Goal: Task Accomplishment & Management: Complete application form

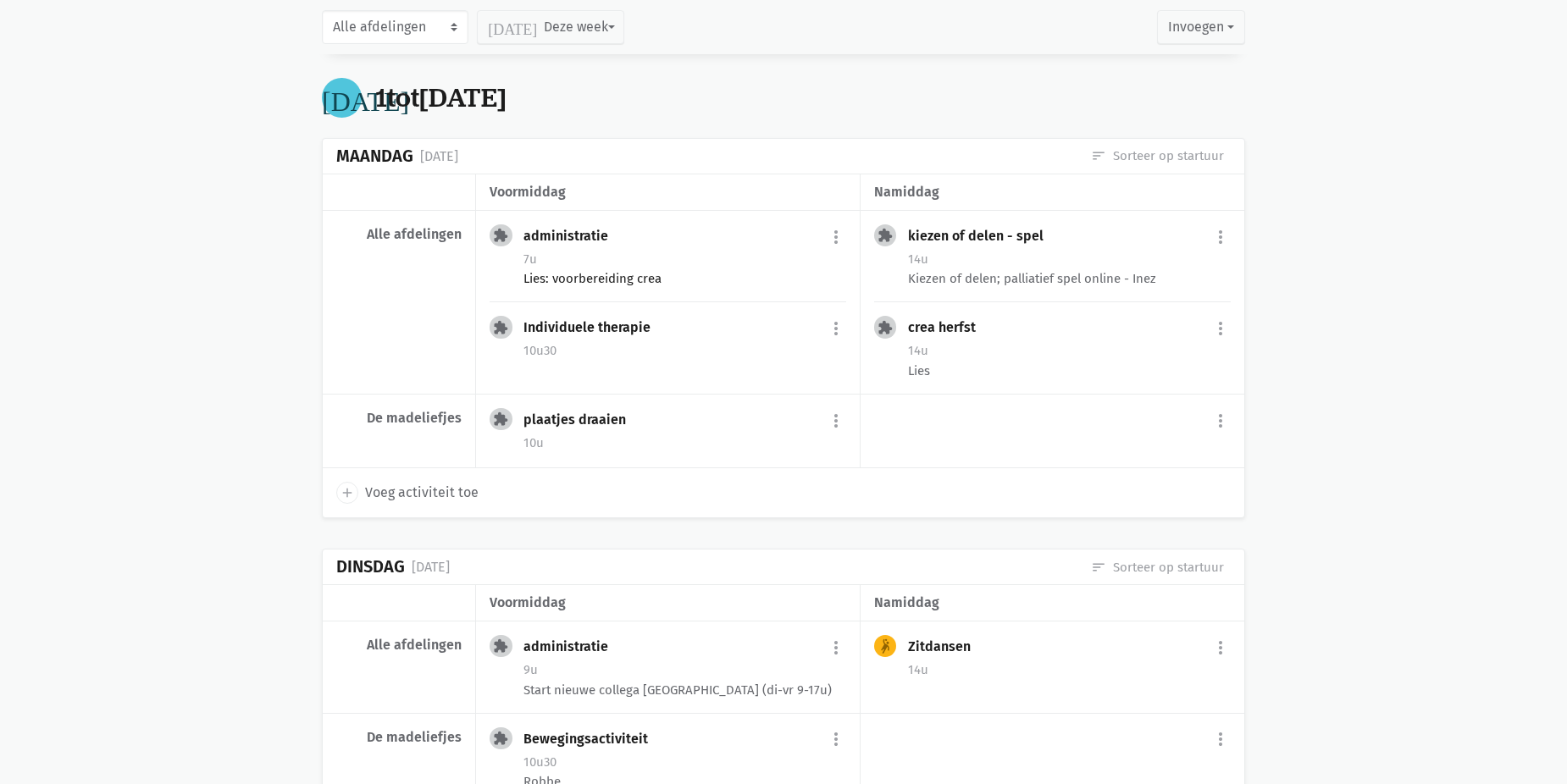
scroll to position [1523, 0]
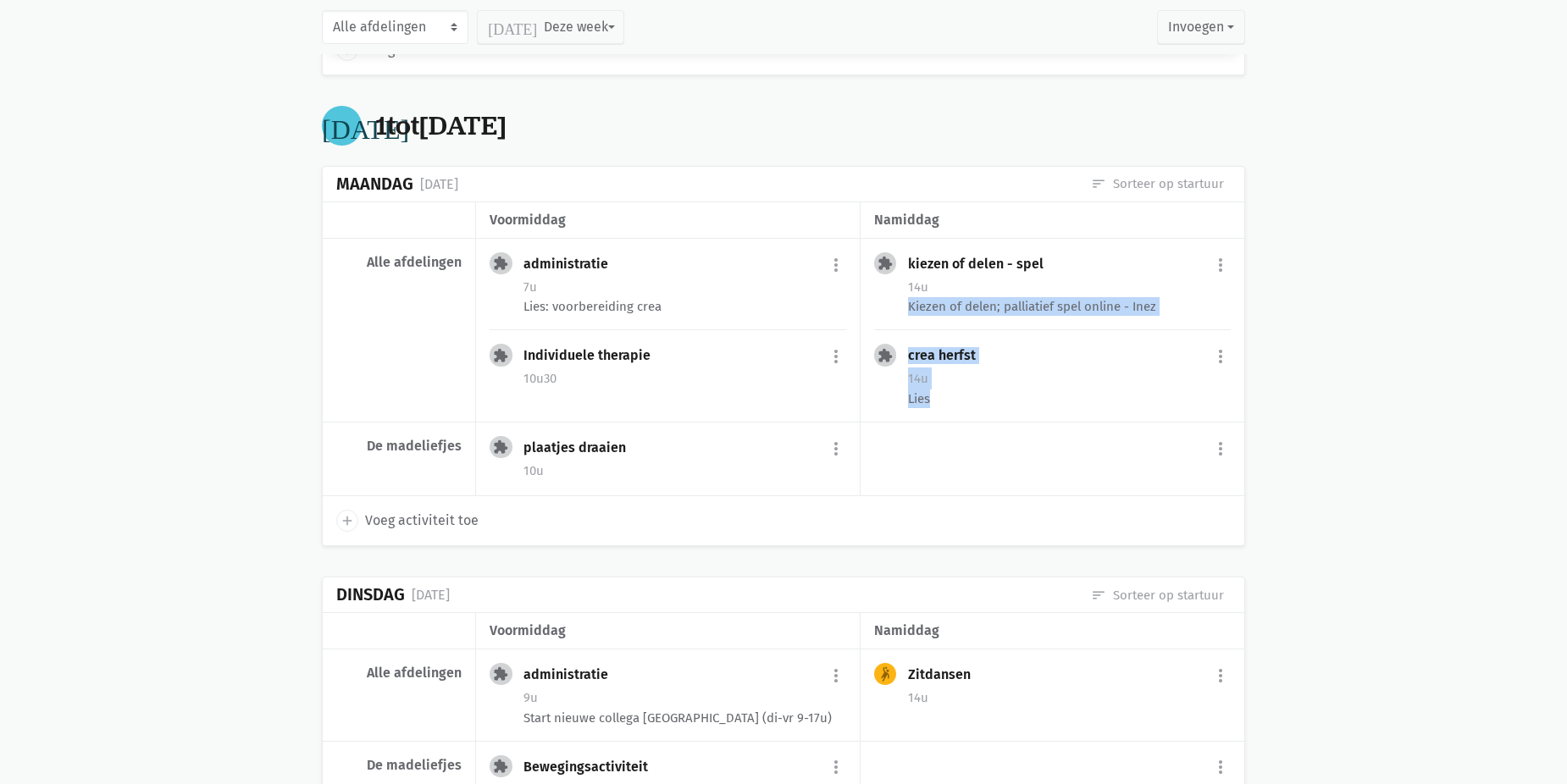
drag, startPoint x: 1439, startPoint y: 285, endPoint x: 1445, endPoint y: 396, distance: 111.2
click at [1445, 396] on main "Onze fiches Gedeelde fiches Themakalender Evaluatie Planning Weekoverzicht prin…" at bounding box center [784, 621] width 1567 height 4139
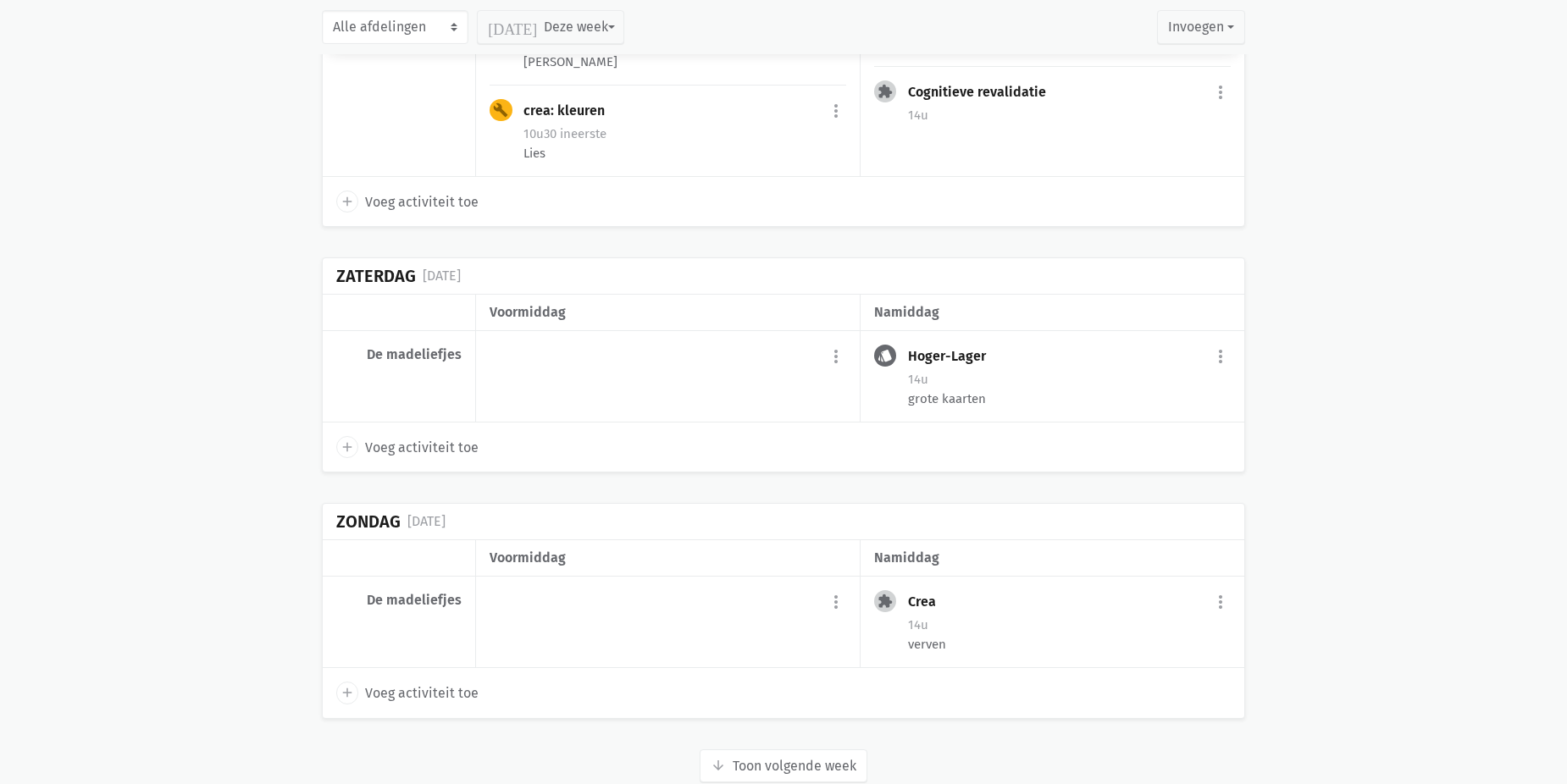
scroll to position [3489, 0]
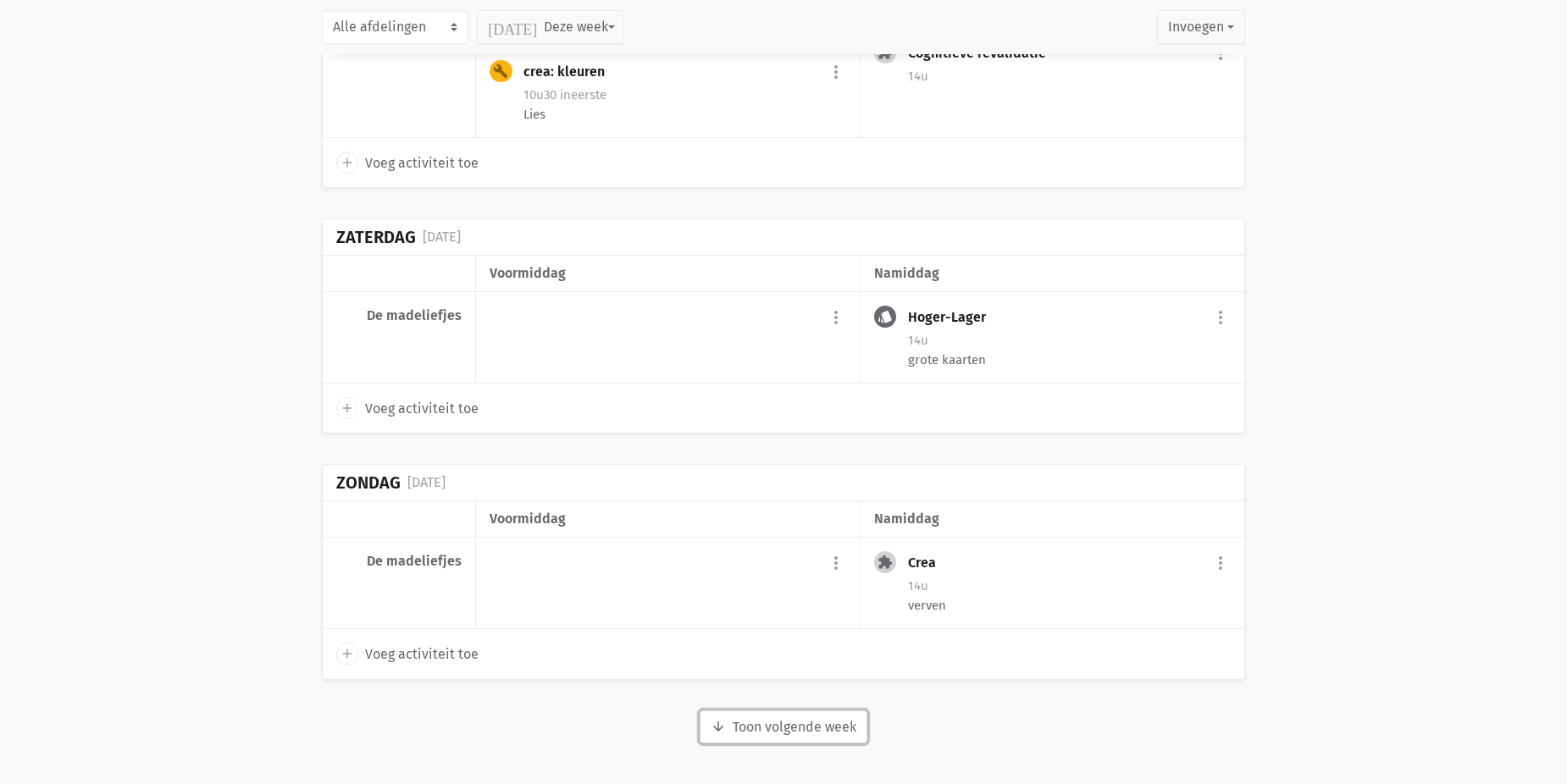
click at [802, 726] on button "arrow_downward Week wordt geladen Toon volgende week" at bounding box center [783, 727] width 168 height 34
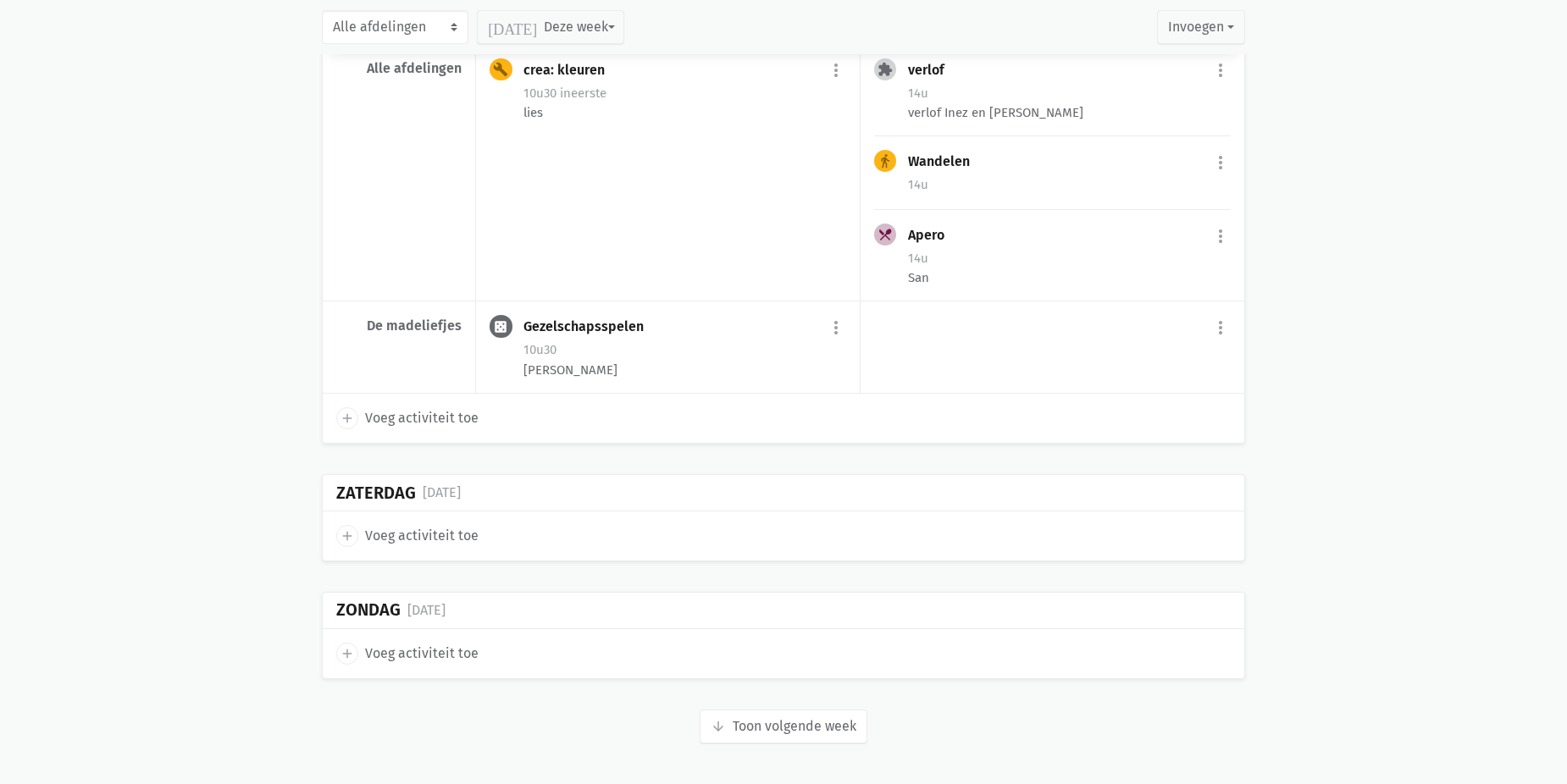
scroll to position [6039, 0]
click at [849, 737] on button "arrow_downward Week wordt geladen Toon volgende week" at bounding box center [783, 727] width 168 height 34
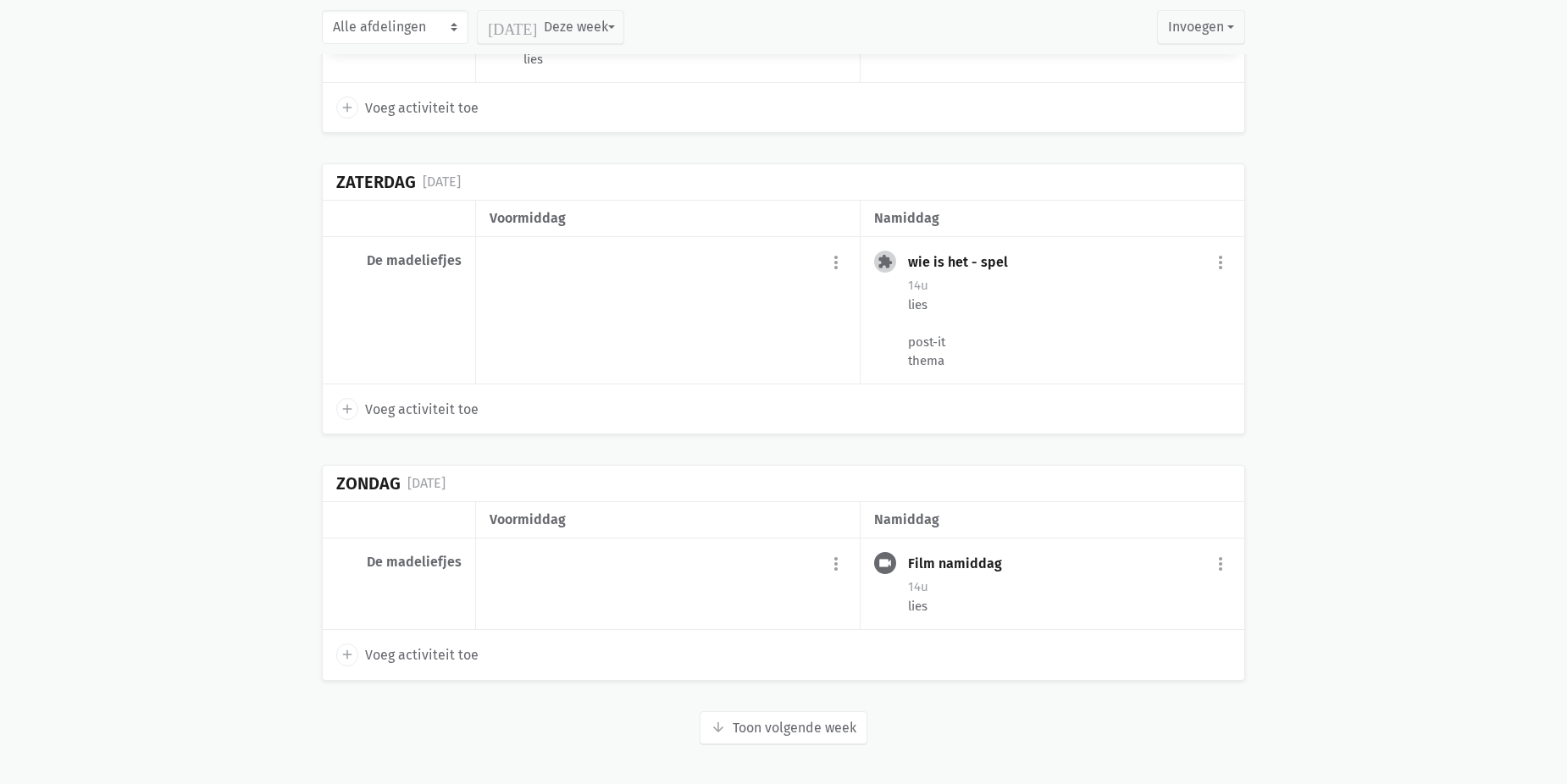
scroll to position [8720, 0]
click at [792, 732] on button "arrow_downward Week wordt geladen Toon volgende week" at bounding box center [783, 727] width 168 height 34
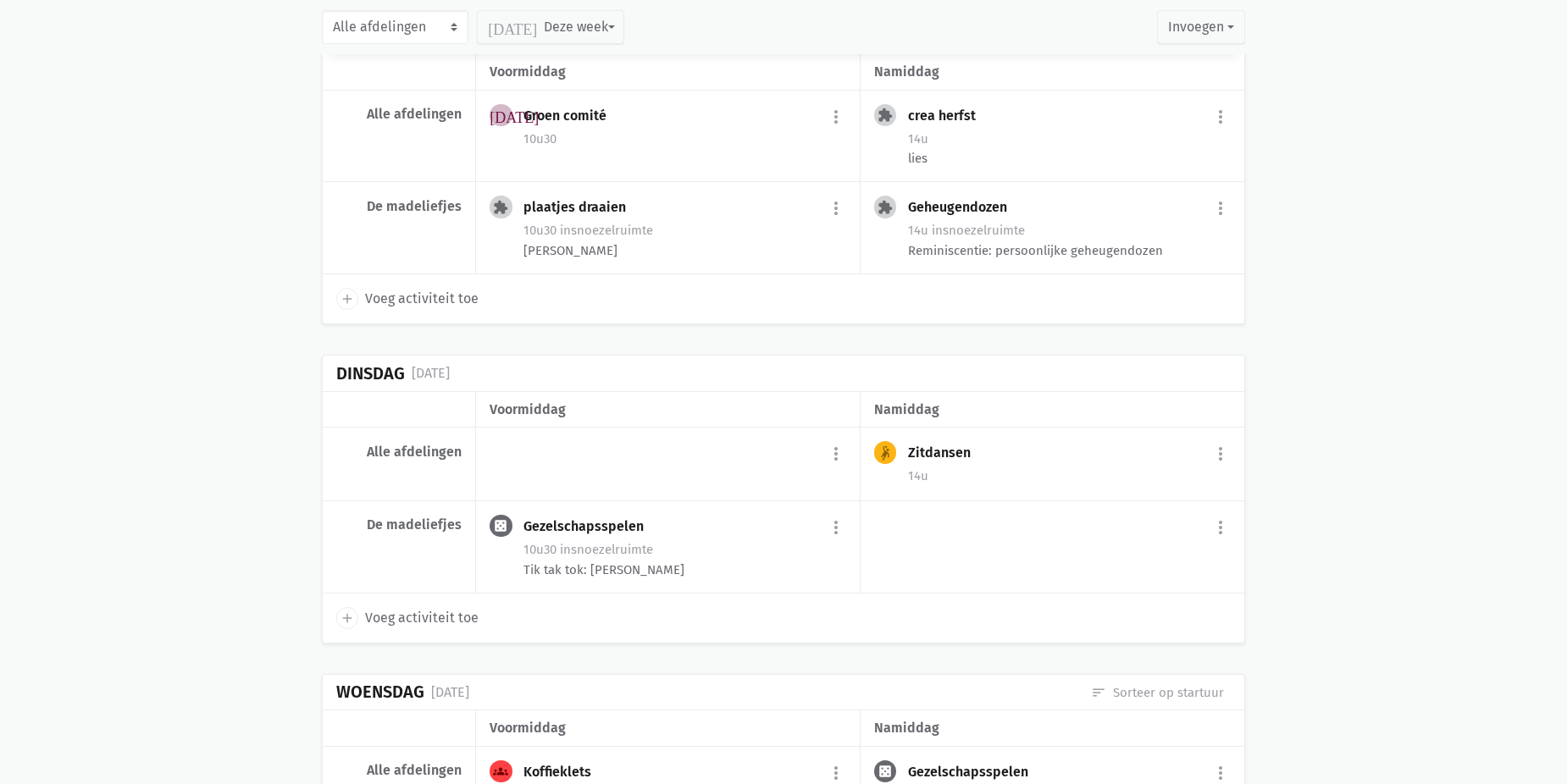
scroll to position [9493, 0]
click at [1225, 542] on button "more_vert" at bounding box center [1220, 526] width 21 height 32
click at [1154, 584] on link "add Voeg activiteit toe" at bounding box center [1149, 569] width 166 height 29
select select "14:00"
select select "15:00"
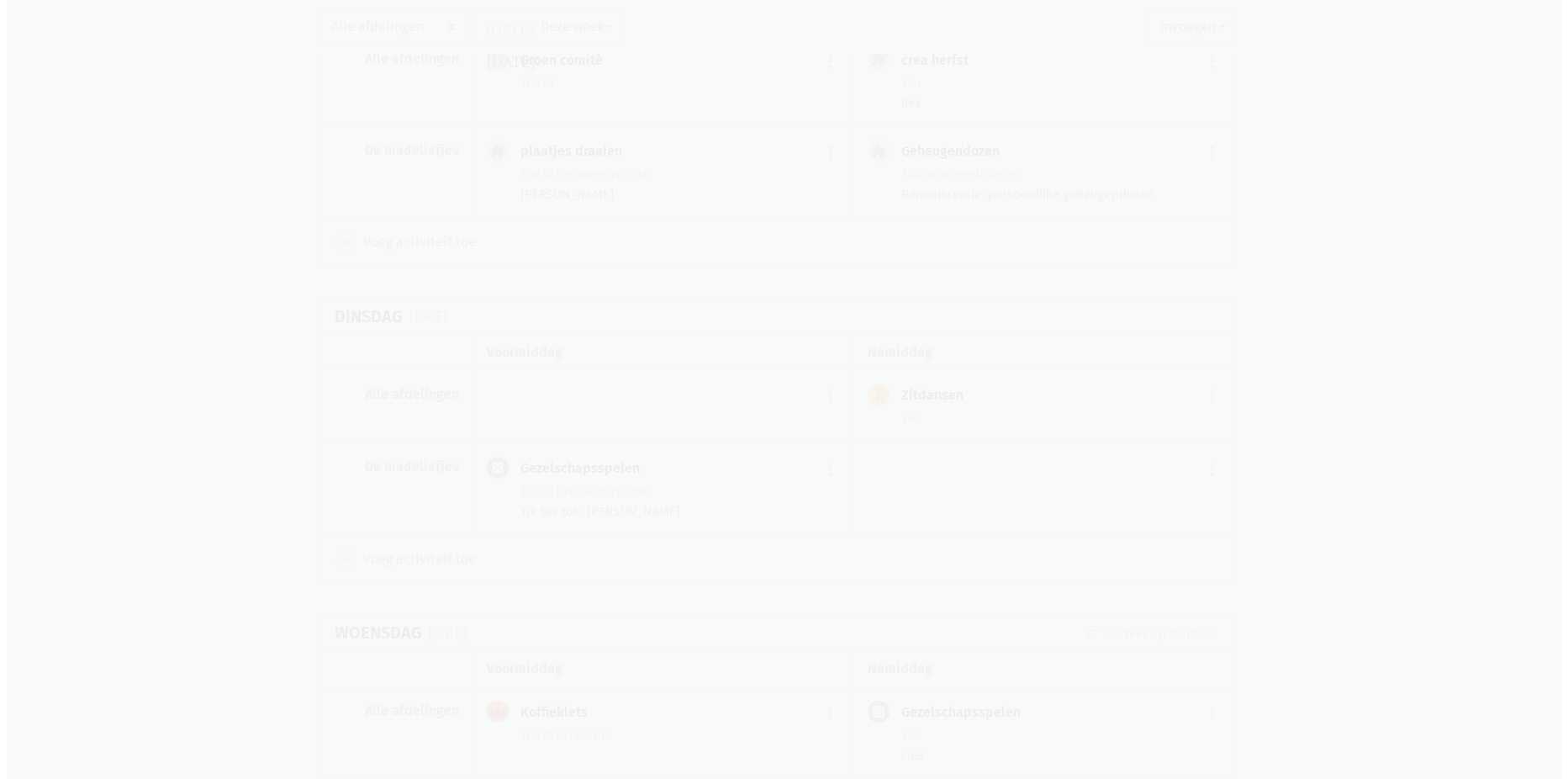
scroll to position [9378, 0]
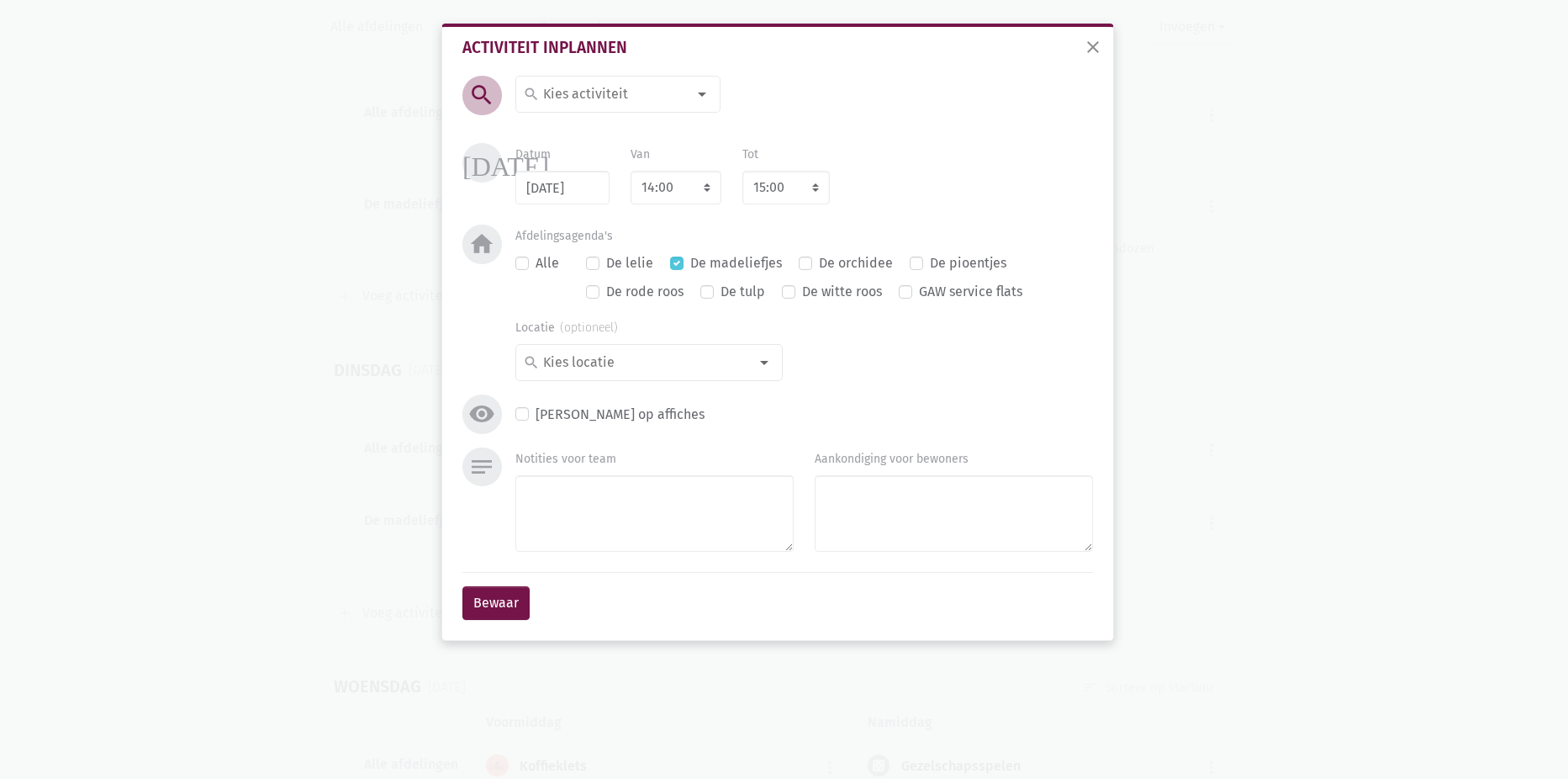
click at [644, 91] on input at bounding box center [613, 94] width 145 height 22
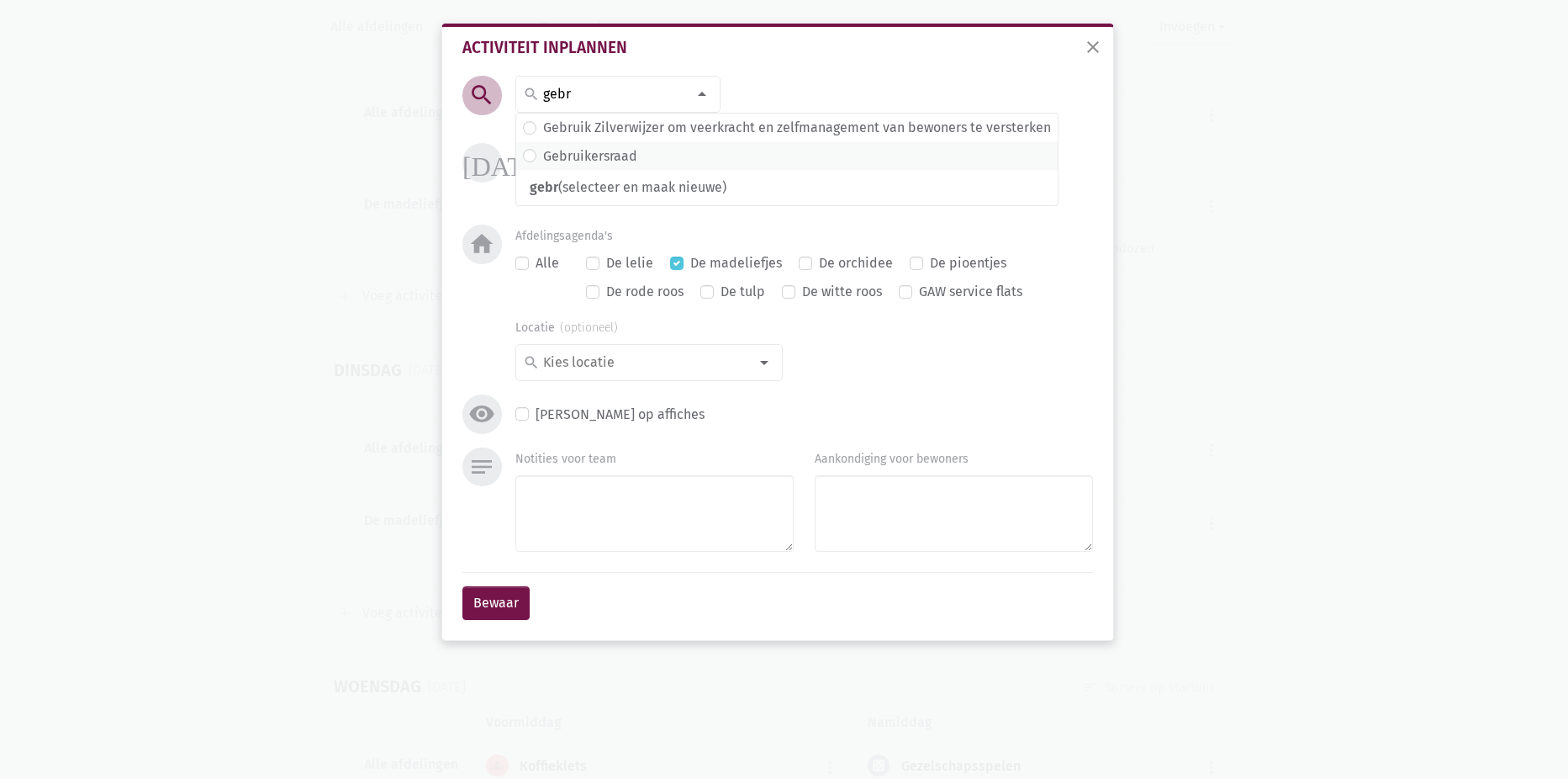
type input "gebr"
click at [625, 149] on label "Gebruikersraad" at bounding box center [590, 156] width 95 height 22
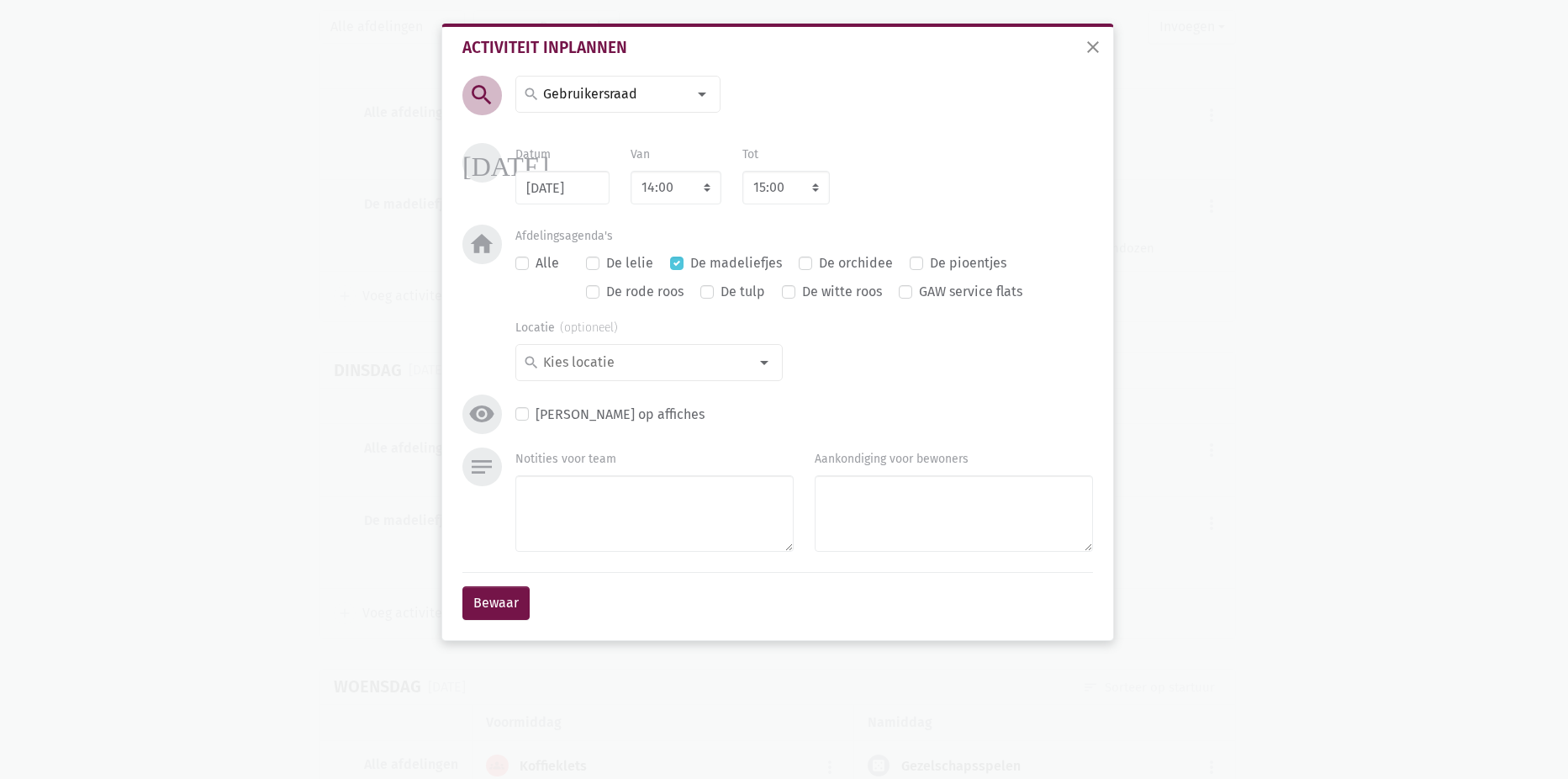
click at [535, 261] on label "Alle" at bounding box center [547, 263] width 23 height 22
click at [529, 261] on input "Alle" at bounding box center [522, 261] width 13 height 18
checkbox input "true"
checkbox input "false"
click at [490, 601] on button "Bewaar" at bounding box center [495, 603] width 67 height 34
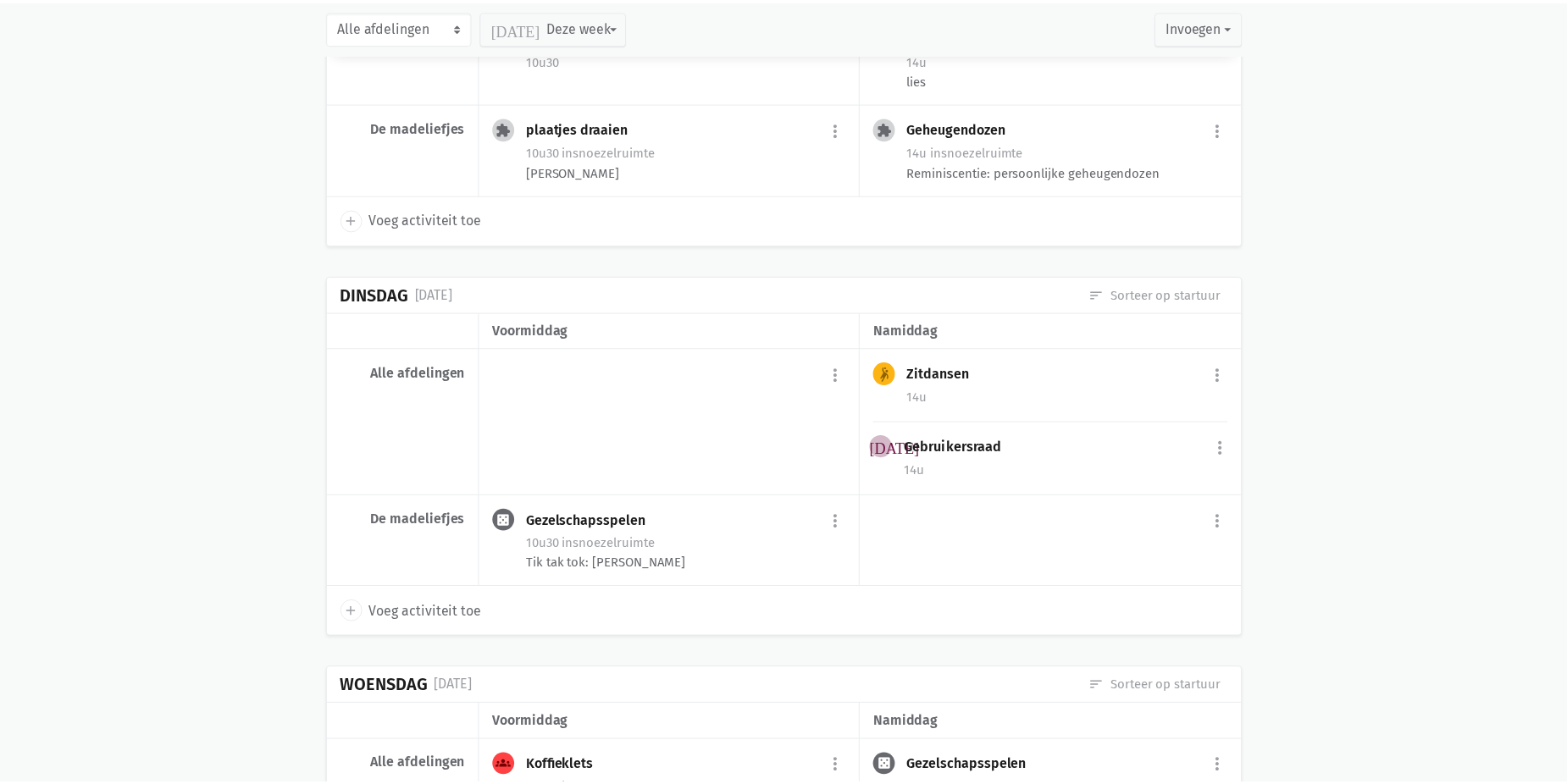
scroll to position [9560, 0]
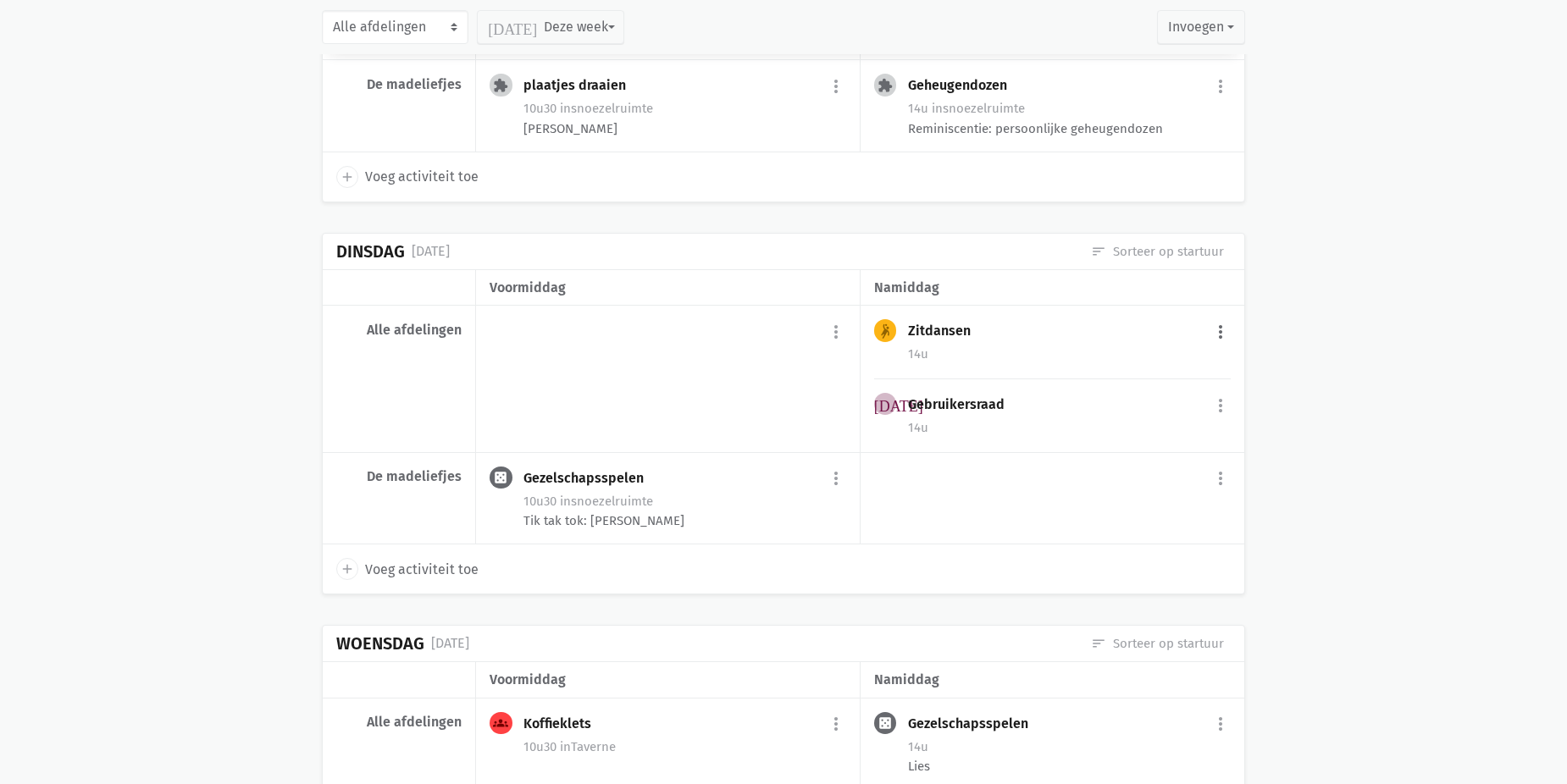
click at [1214, 348] on button "more_vert" at bounding box center [1220, 332] width 21 height 32
click at [1141, 511] on link "delete Verwijder" at bounding box center [1164, 497] width 173 height 29
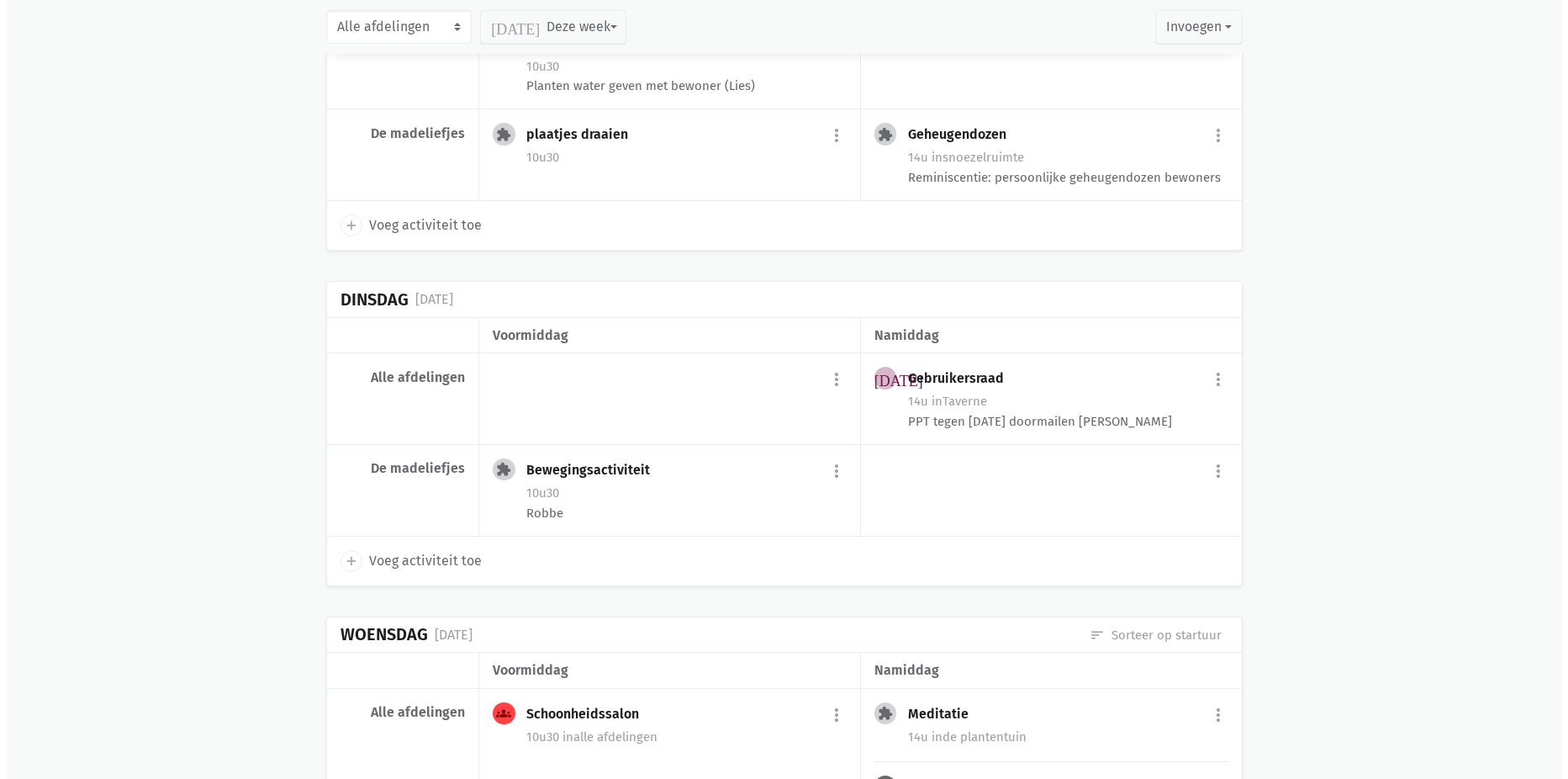
scroll to position [6891, 0]
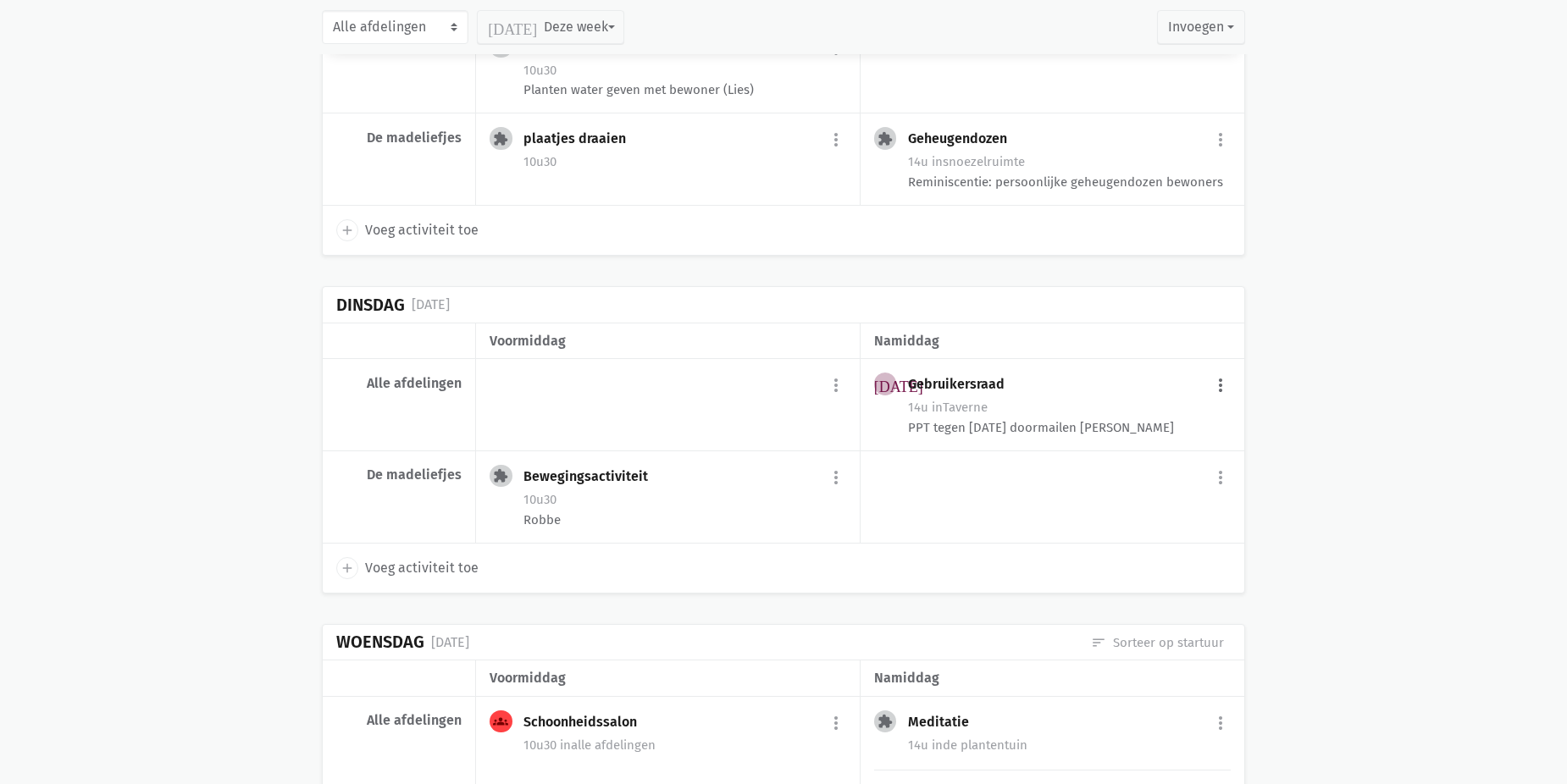
click at [1222, 401] on button "more_vert" at bounding box center [1220, 385] width 21 height 32
drag, startPoint x: 1154, startPoint y: 568, endPoint x: 818, endPoint y: 58, distance: 610.7
click at [1154, 565] on link "delete Verwijder" at bounding box center [1164, 551] width 173 height 29
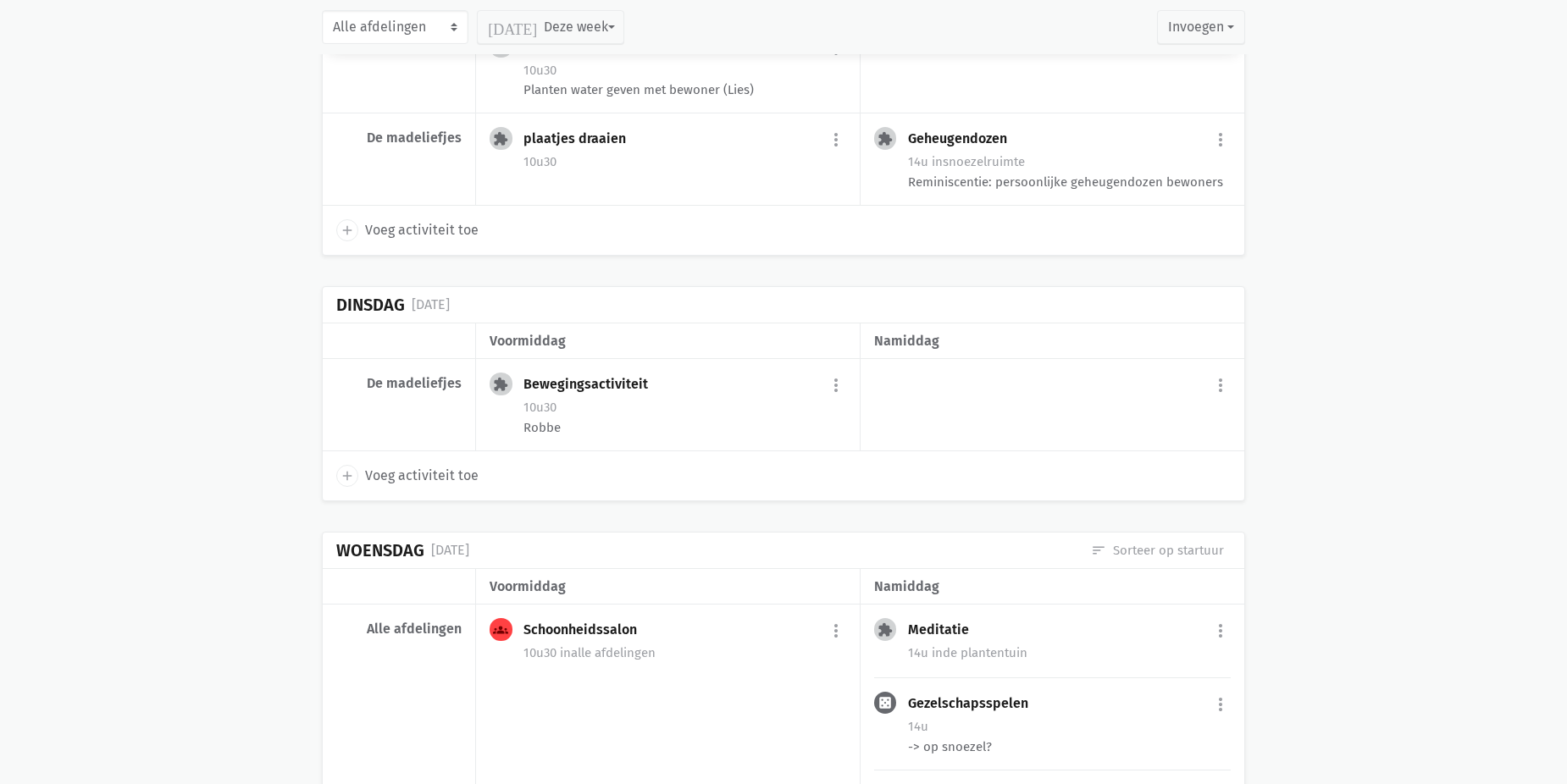
click at [466, 487] on span "Voeg activiteit toe" at bounding box center [421, 475] width 113 height 22
select select "14:00"
select select "15:00"
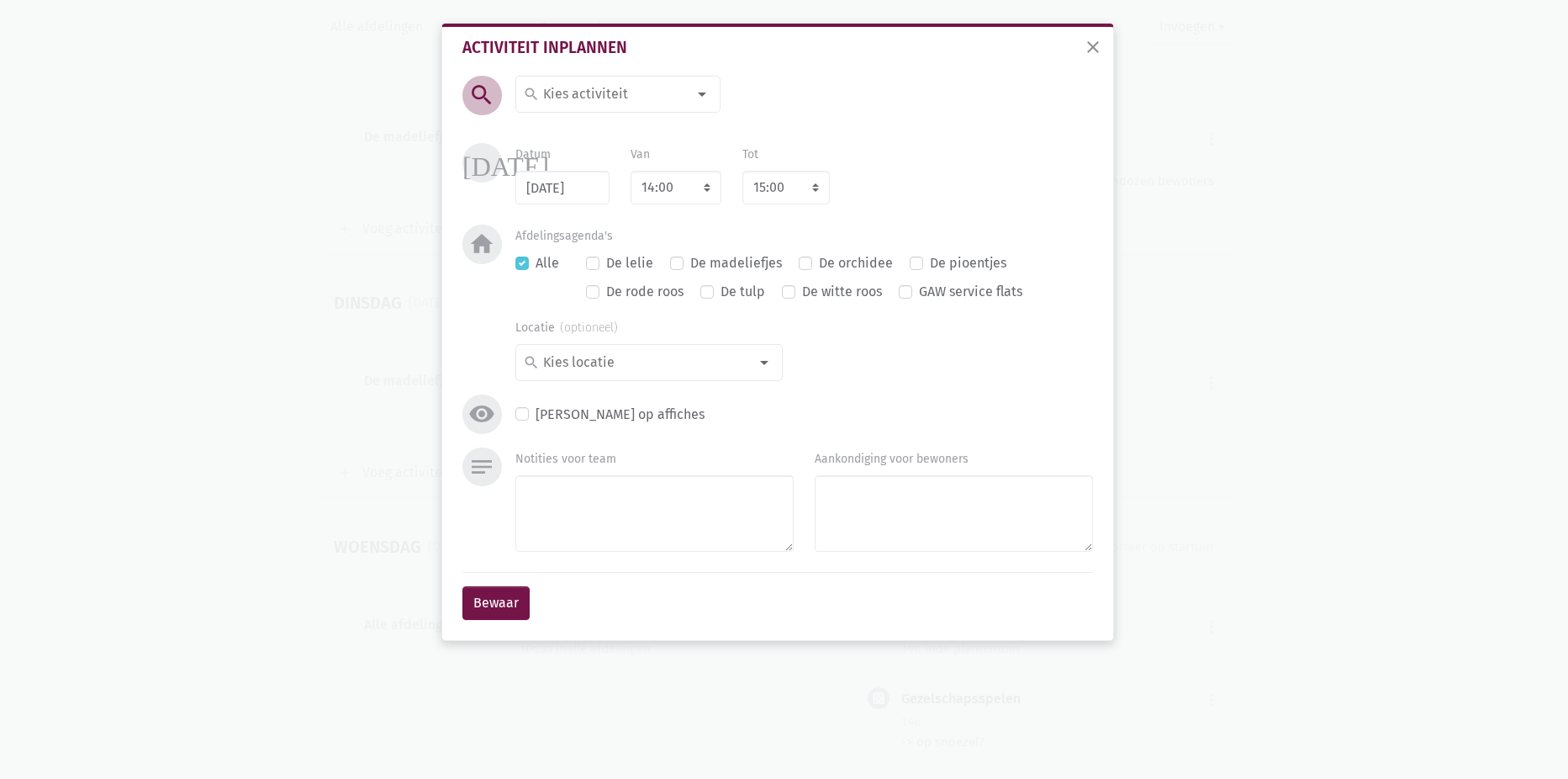
click at [668, 93] on input at bounding box center [613, 94] width 145 height 22
type input "zit"
click at [619, 146] on span "Zitdansen" at bounding box center [621, 156] width 197 height 22
click at [498, 602] on button "Bewaar" at bounding box center [495, 603] width 67 height 34
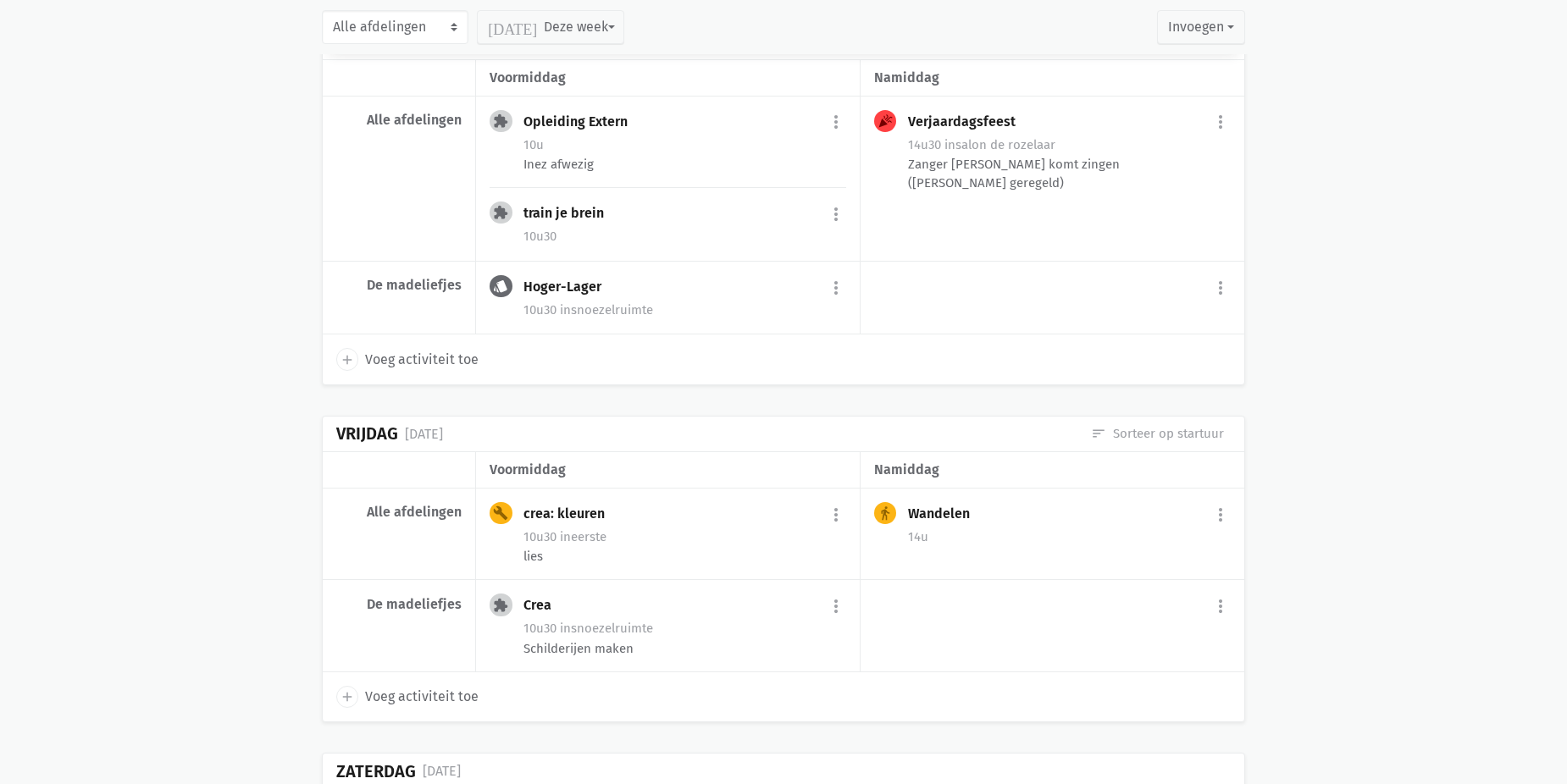
scroll to position [10704, 0]
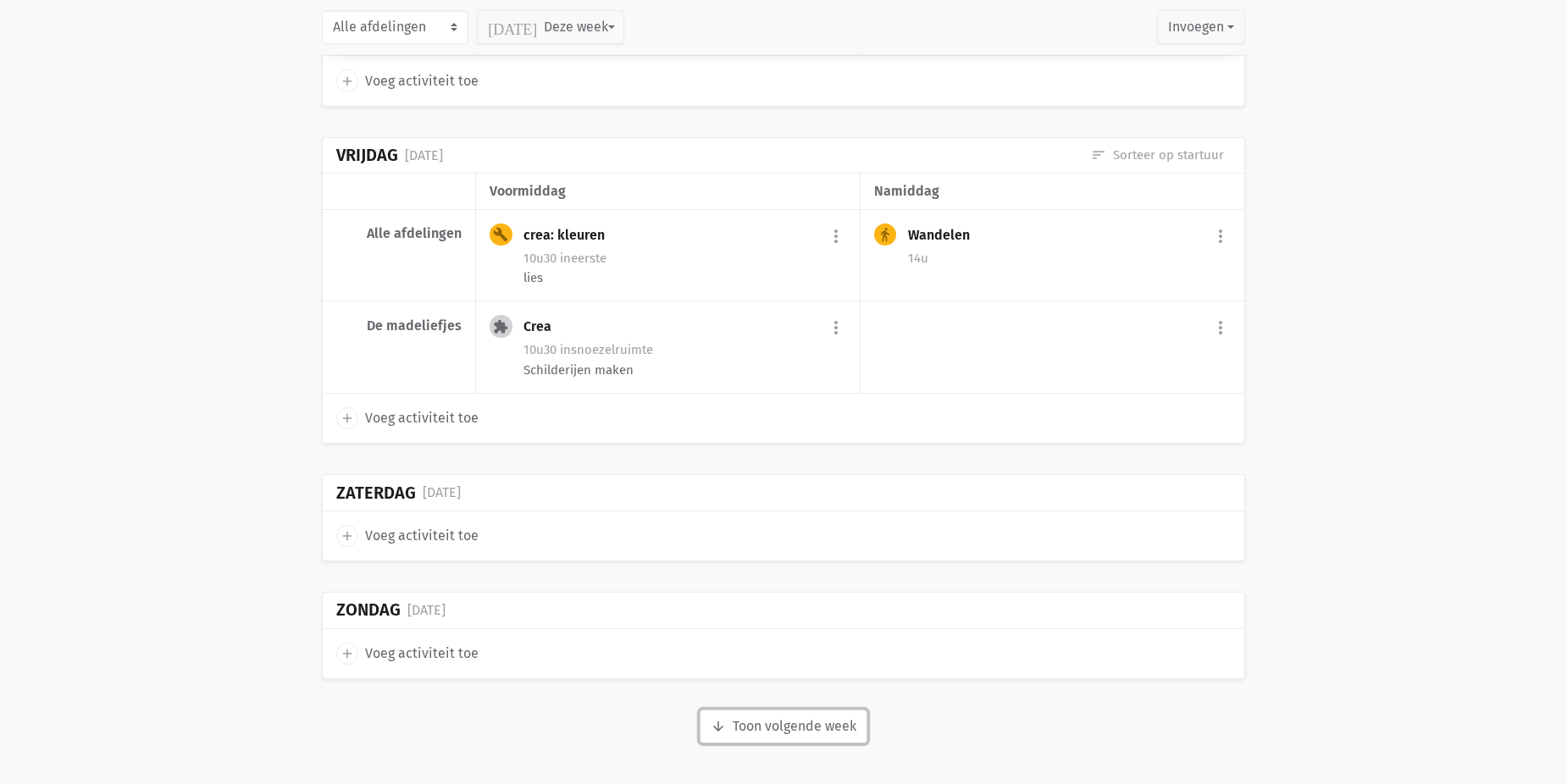
click at [845, 728] on button "arrow_downward Week wordt geladen Toon volgende week" at bounding box center [783, 727] width 168 height 34
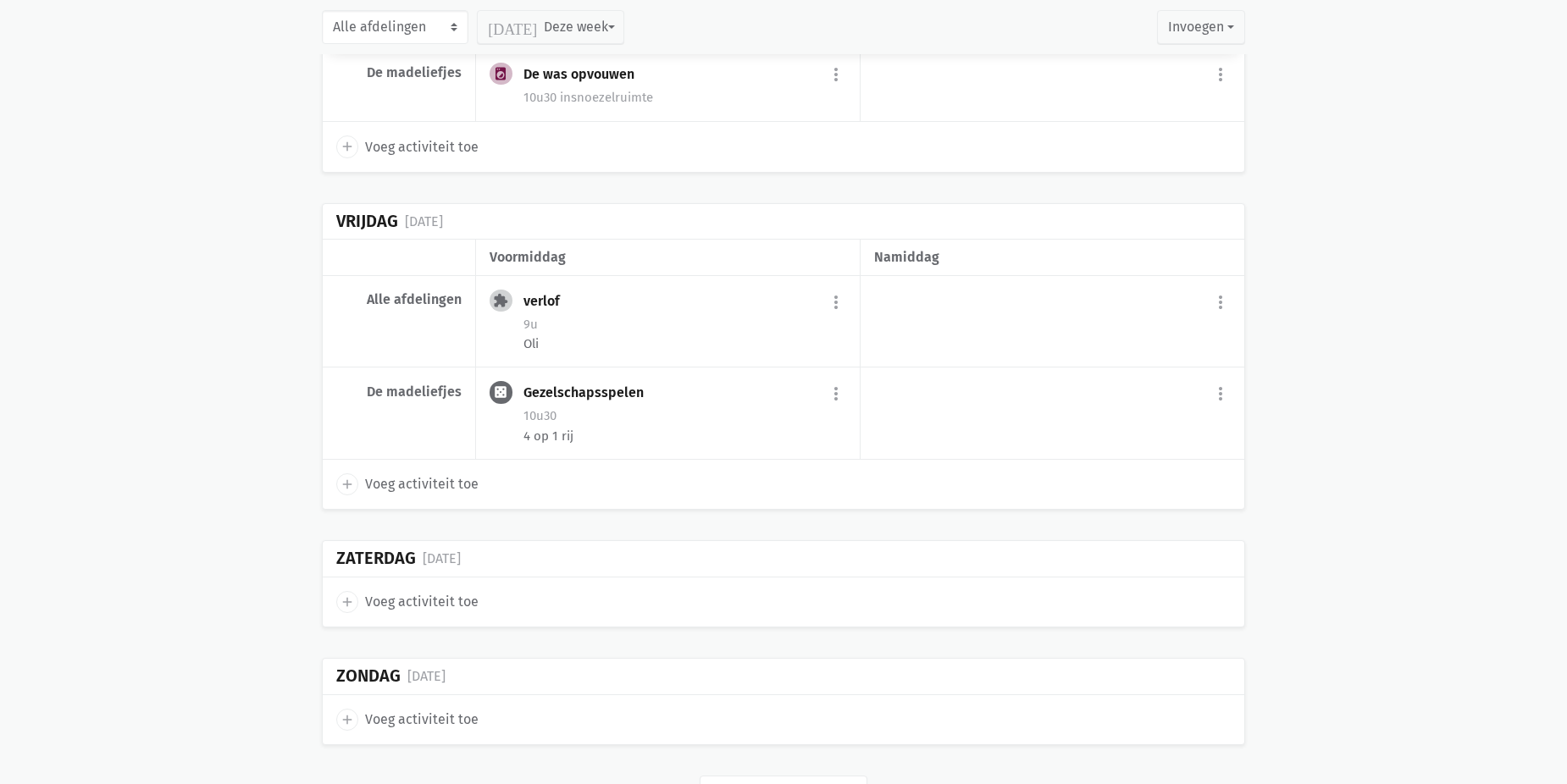
scroll to position [12668, 0]
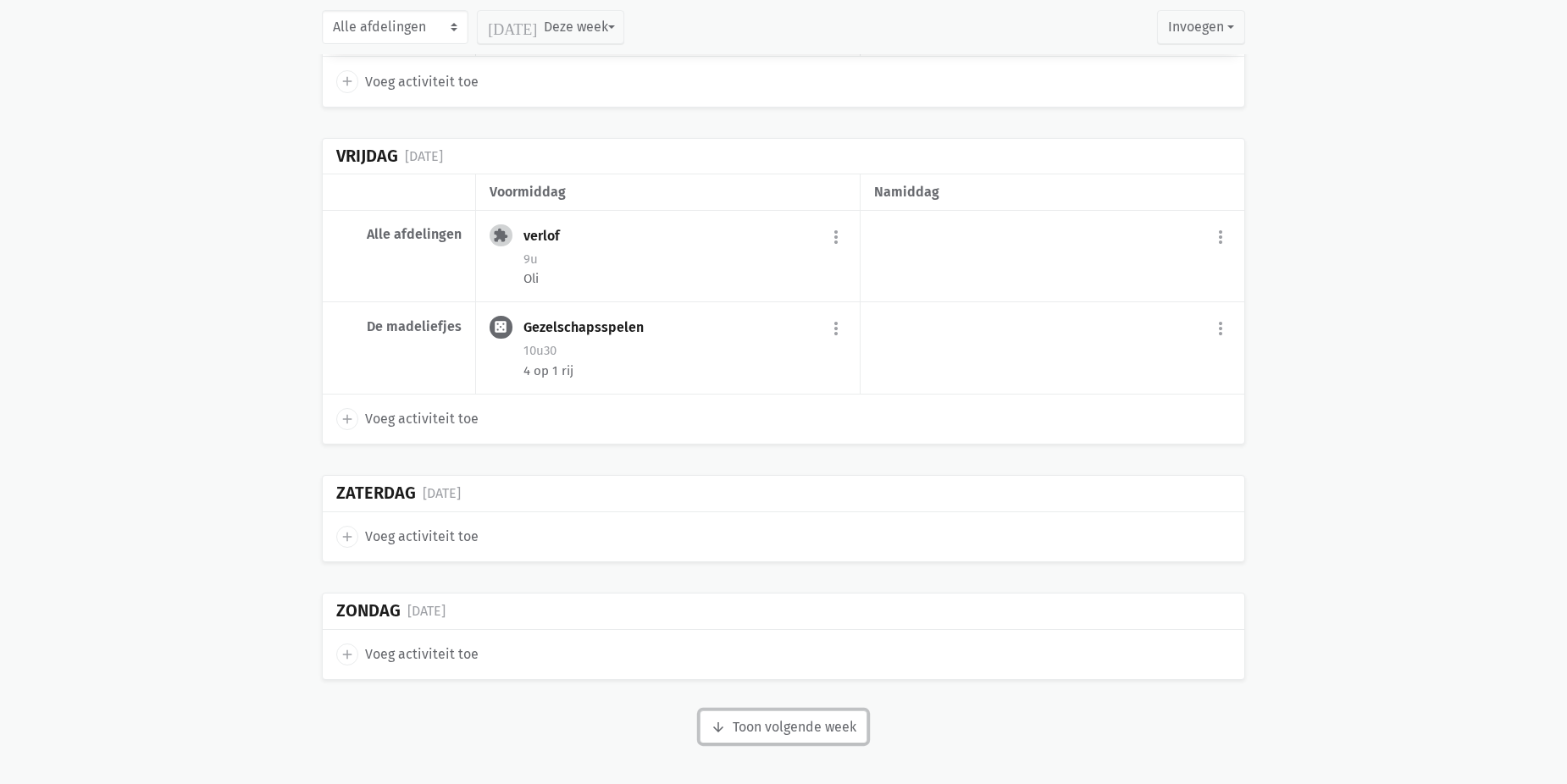
click at [819, 730] on button "arrow_downward Week wordt geladen Toon volgende week" at bounding box center [783, 727] width 168 height 34
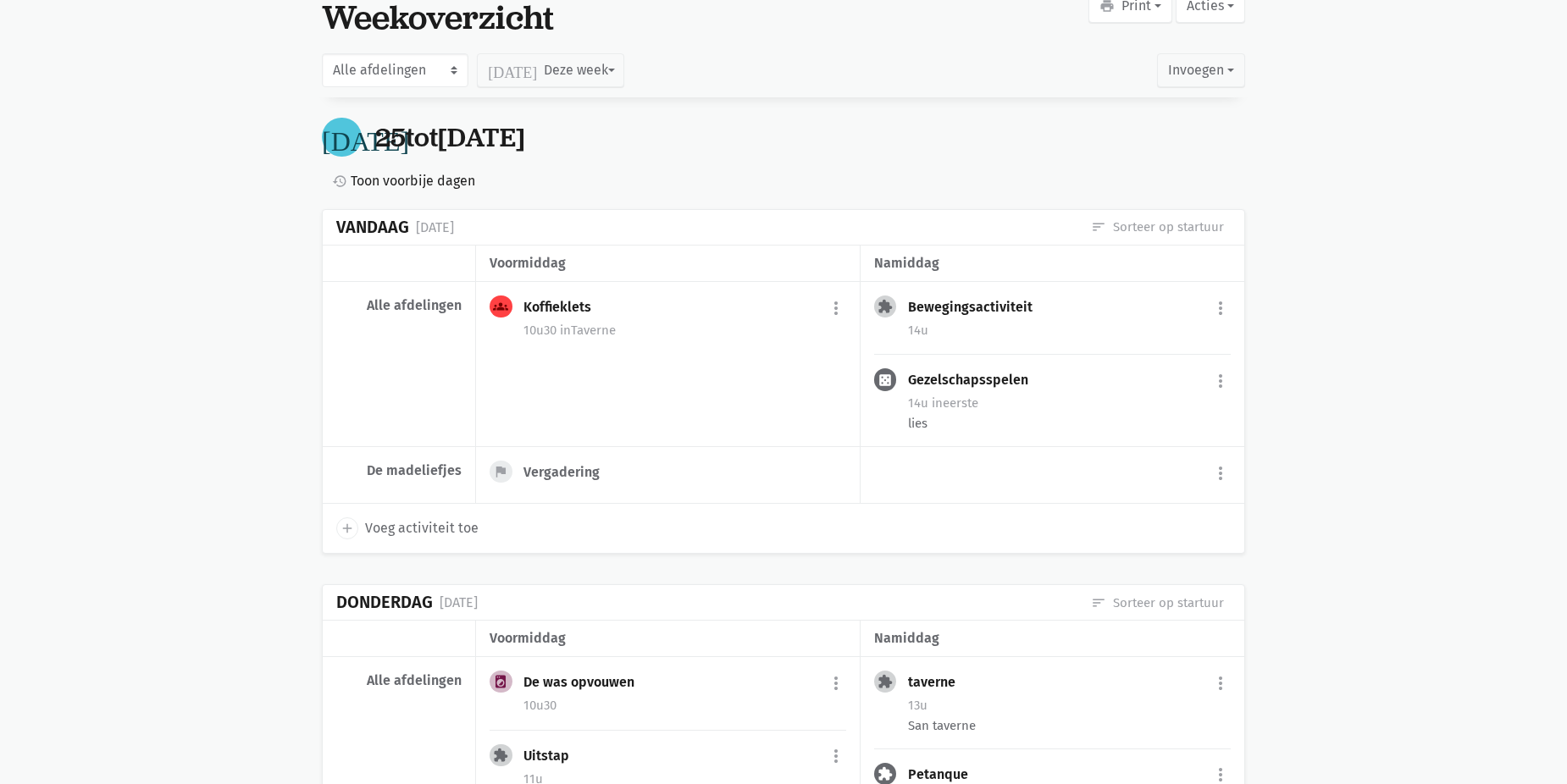
scroll to position [0, 0]
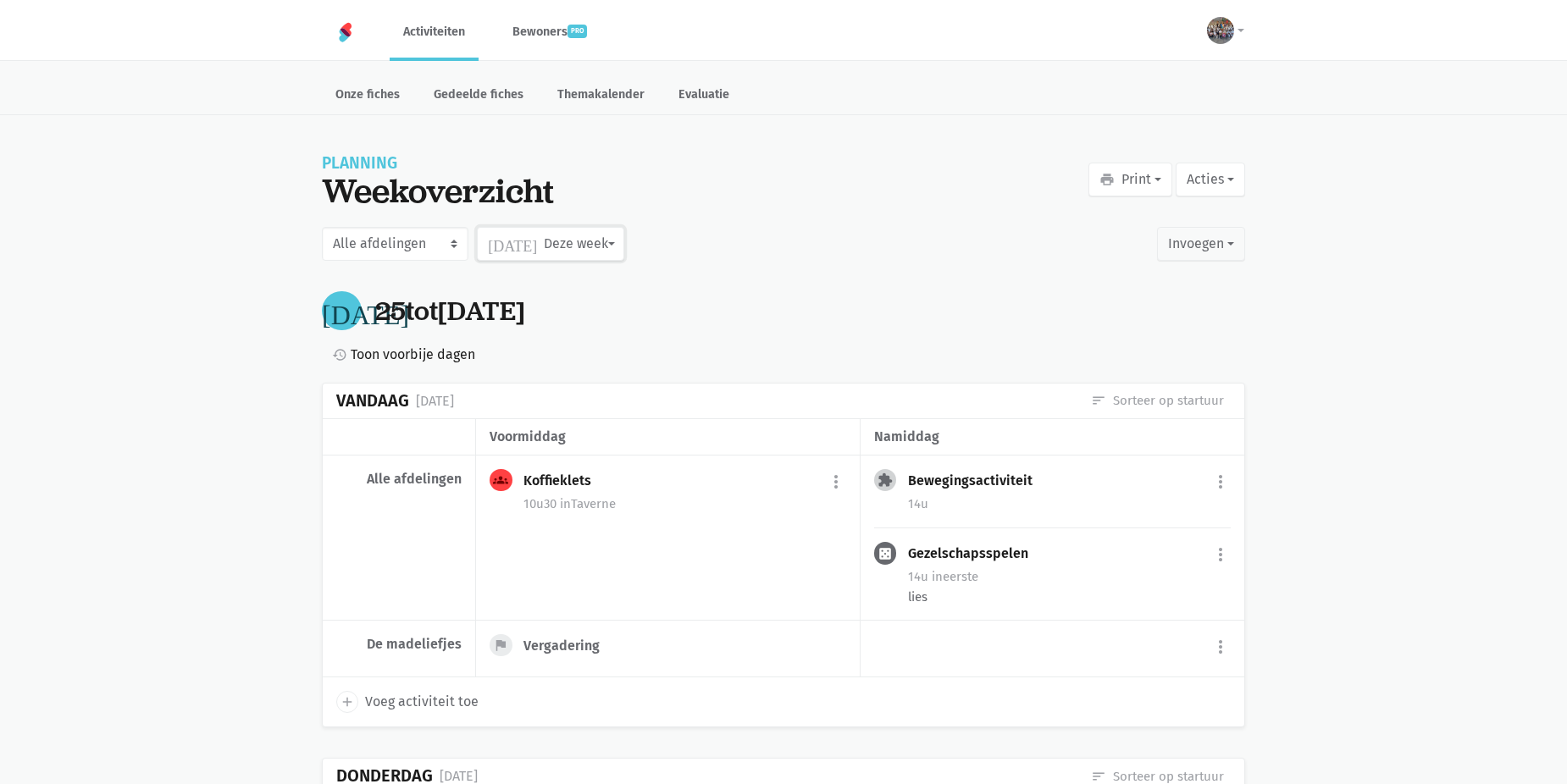
click at [566, 254] on button "[DATE] Deze week" at bounding box center [550, 244] width 146 height 34
click at [522, 461] on label "November" at bounding box center [533, 459] width 111 height 29
click at [0, 0] on input "November" at bounding box center [0, 0] width 0 height 0
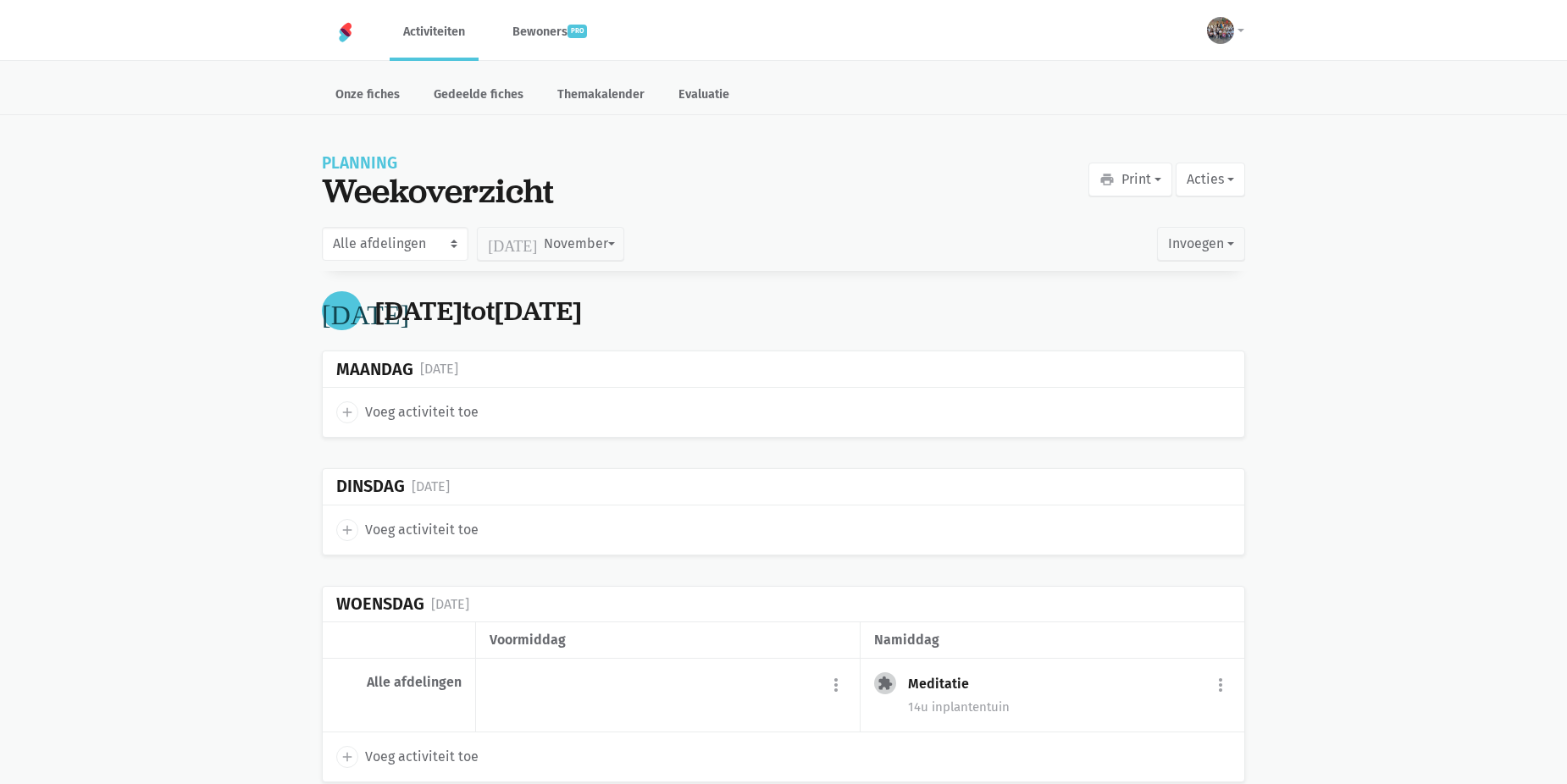
scroll to position [4359, 0]
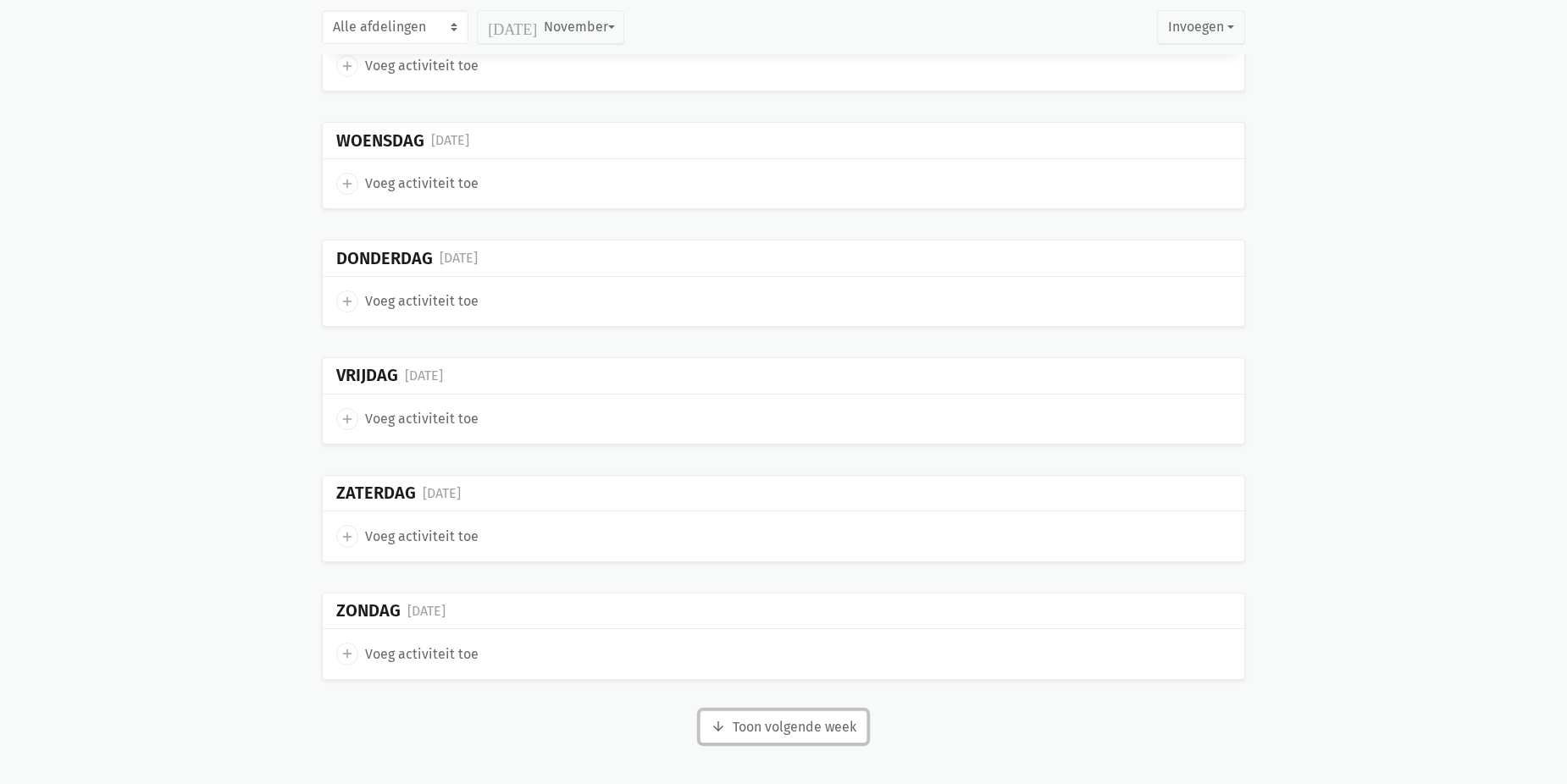
click at [775, 733] on button "arrow_downward Week wordt geladen Toon volgende week" at bounding box center [783, 727] width 168 height 34
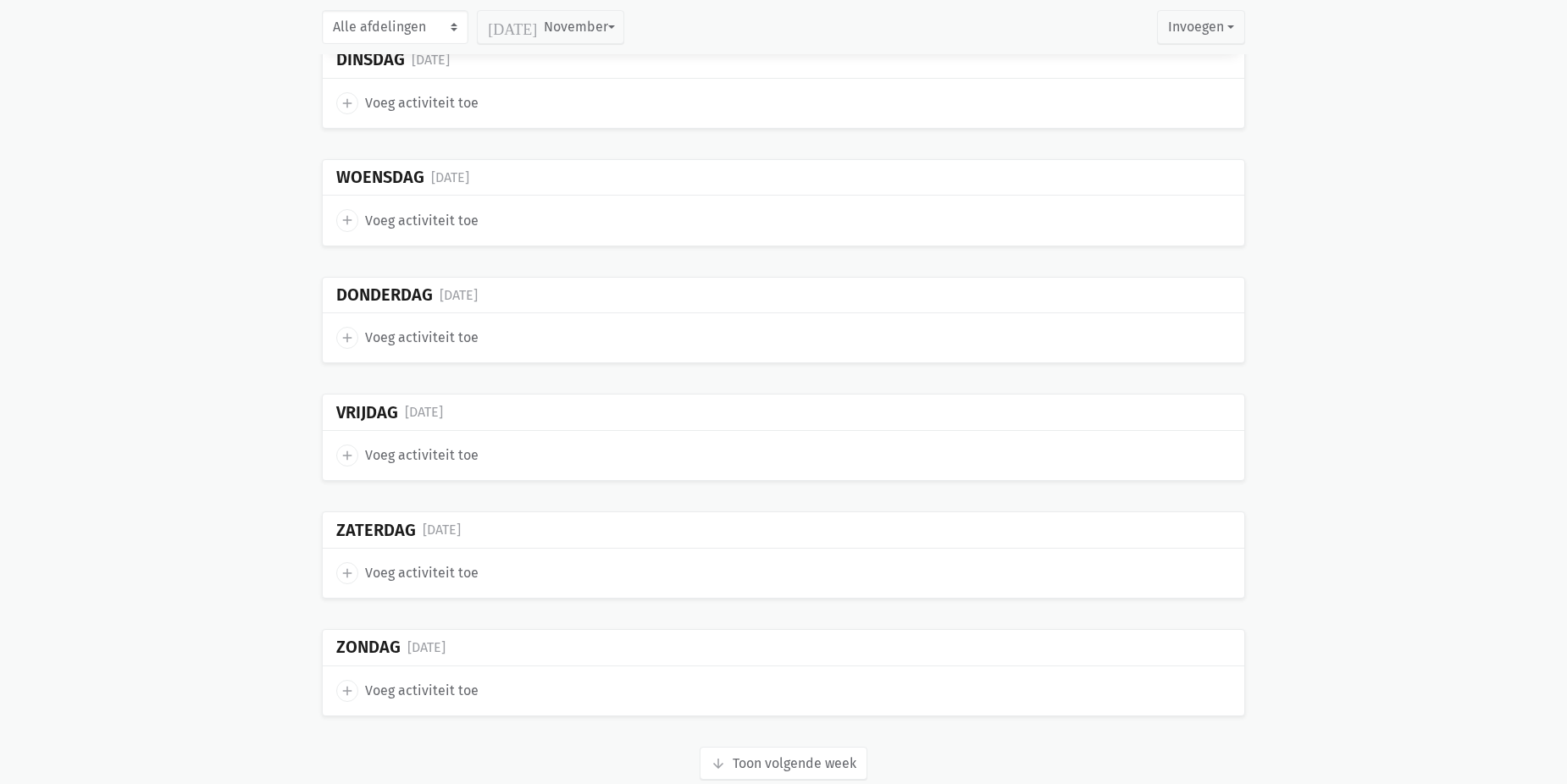
scroll to position [5205, 0]
click at [774, 753] on button "arrow_downward Week wordt geladen Toon volgende week" at bounding box center [783, 762] width 168 height 34
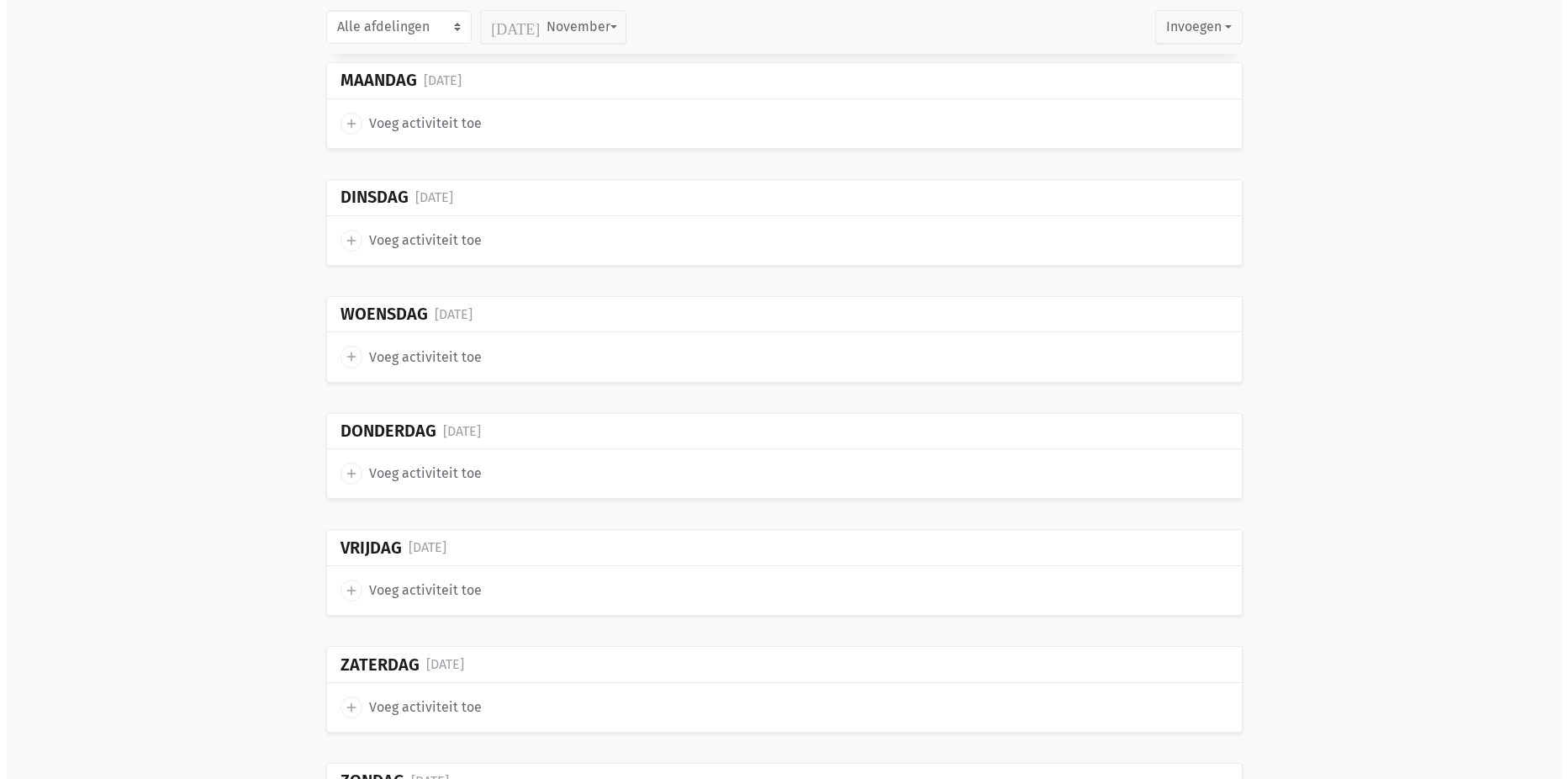
scroll to position [5004, 0]
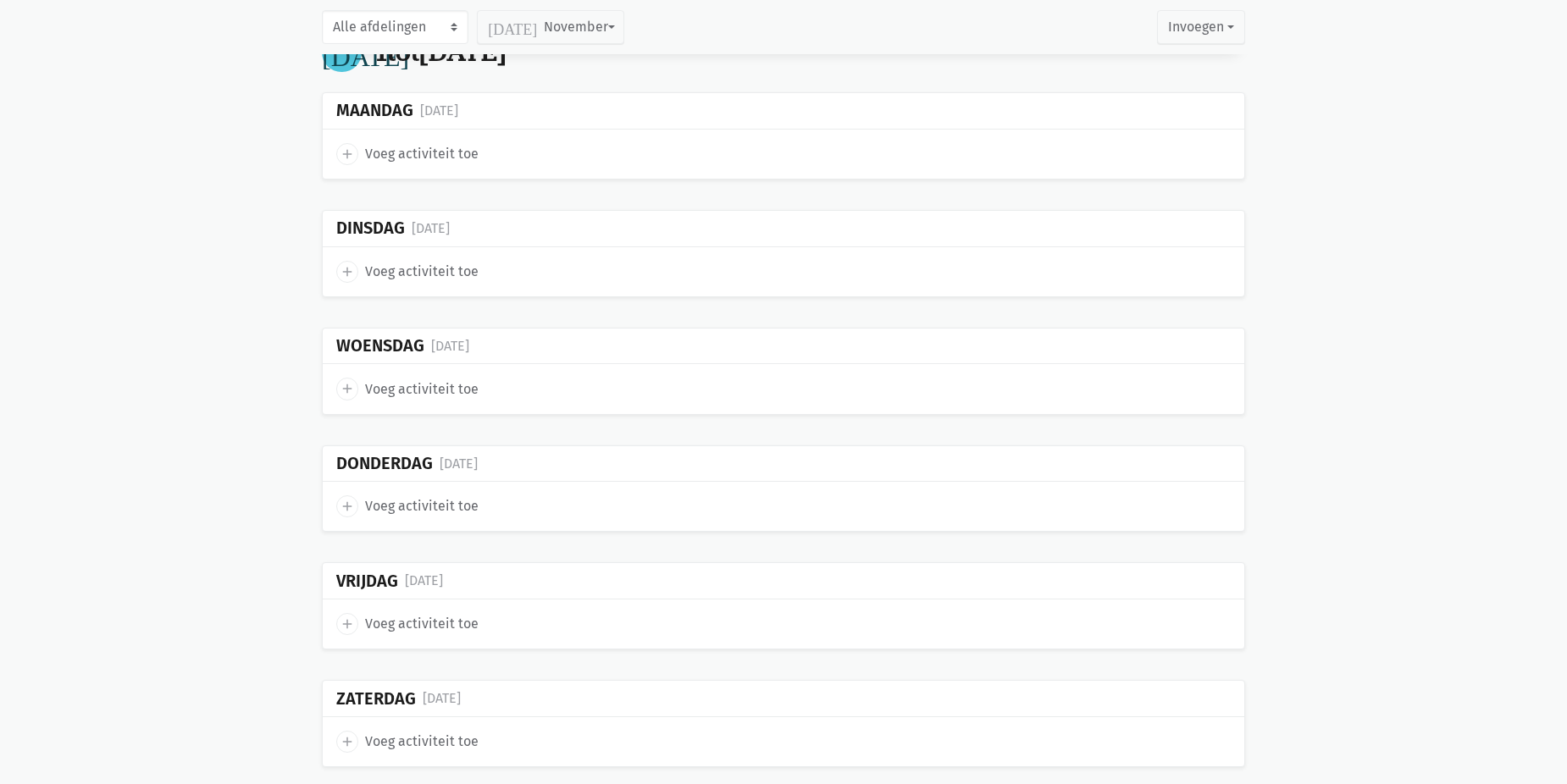
click at [426, 501] on span "Voeg activiteit toe" at bounding box center [421, 506] width 113 height 22
select select "14:00"
select select "15:00"
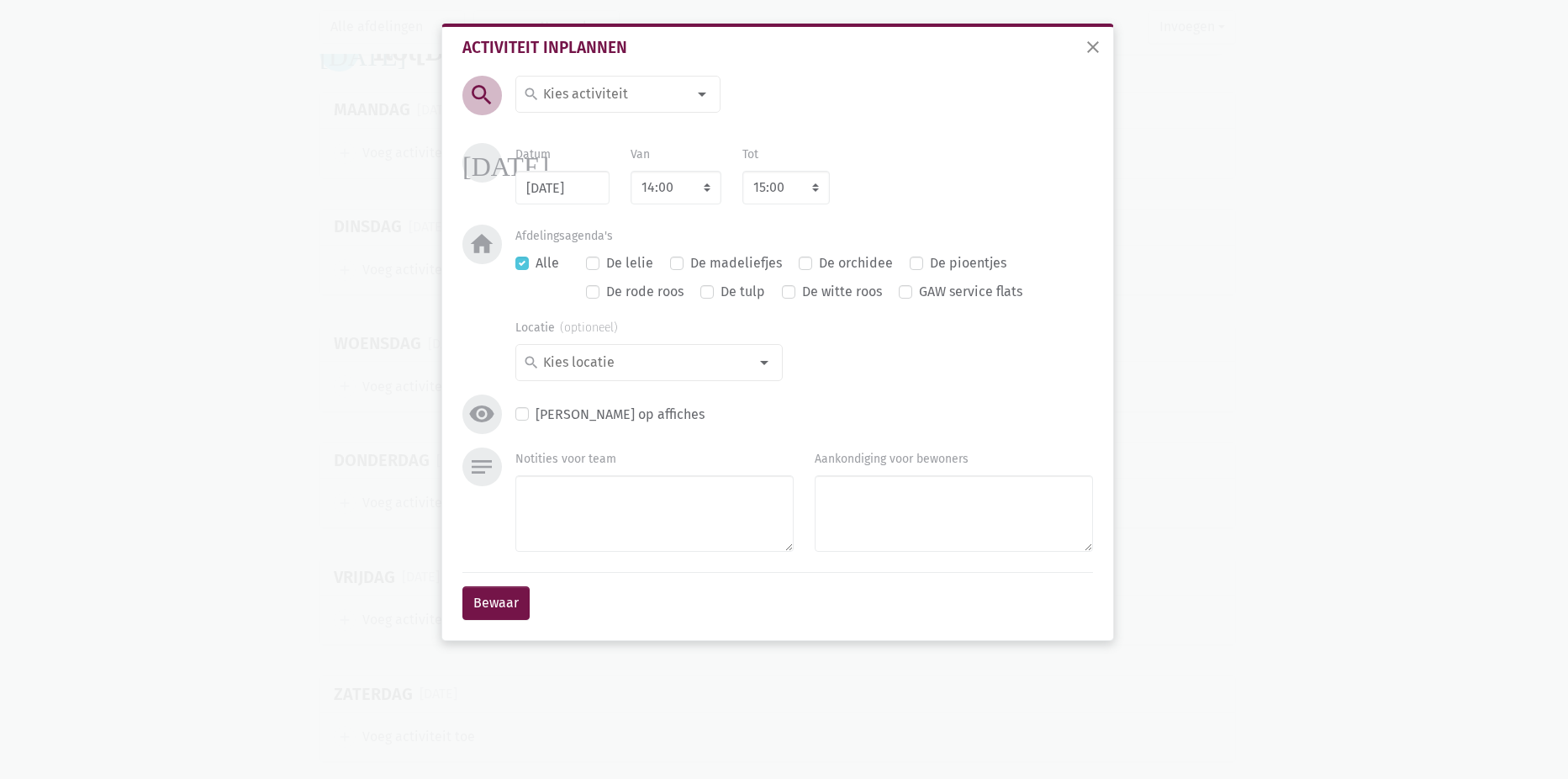
click at [563, 104] on input at bounding box center [613, 94] width 145 height 22
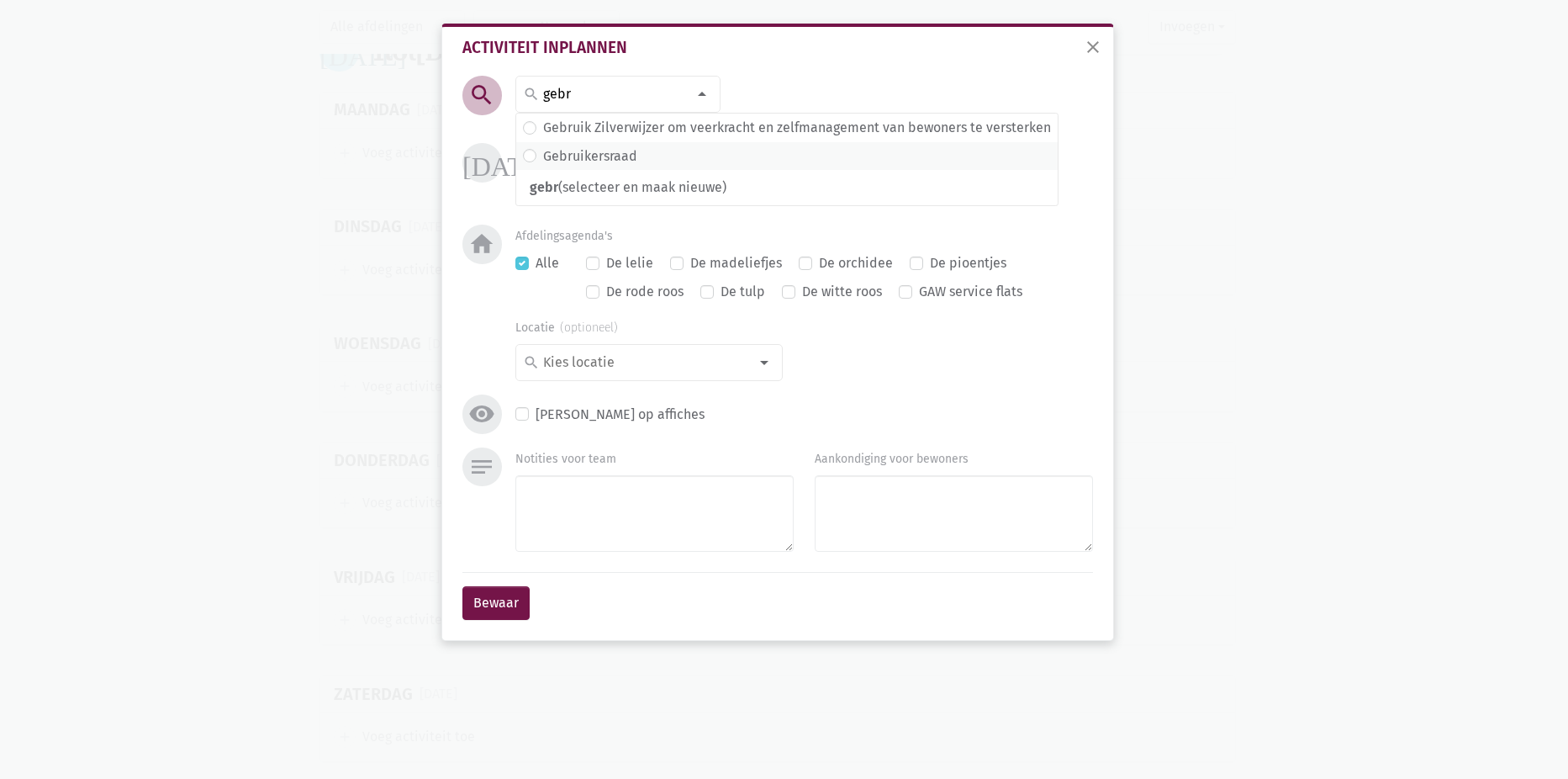
type input "gebr"
click at [592, 156] on label "Gebruikersraad" at bounding box center [590, 156] width 95 height 22
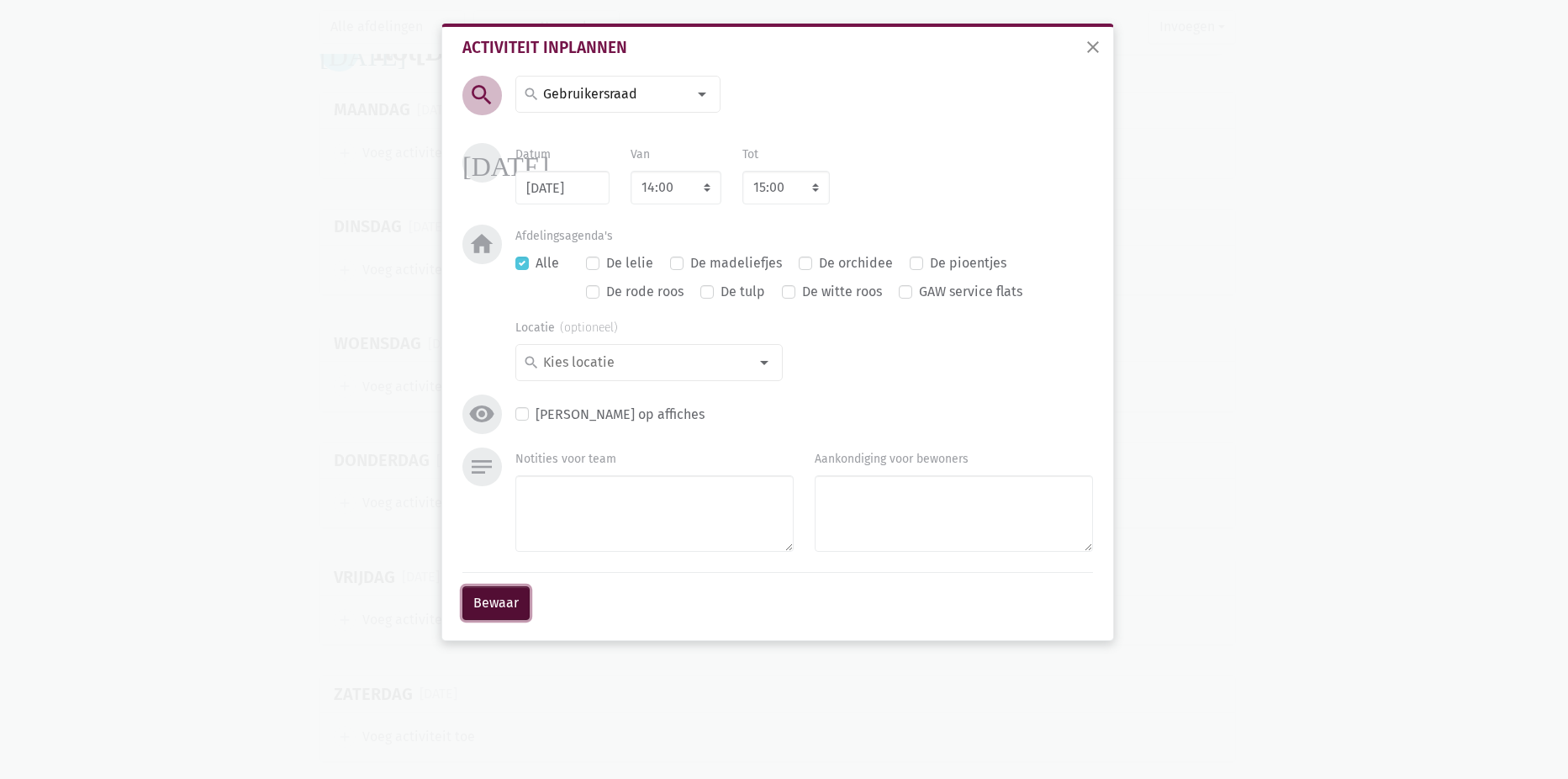
click at [502, 614] on button "Bewaar" at bounding box center [495, 603] width 67 height 34
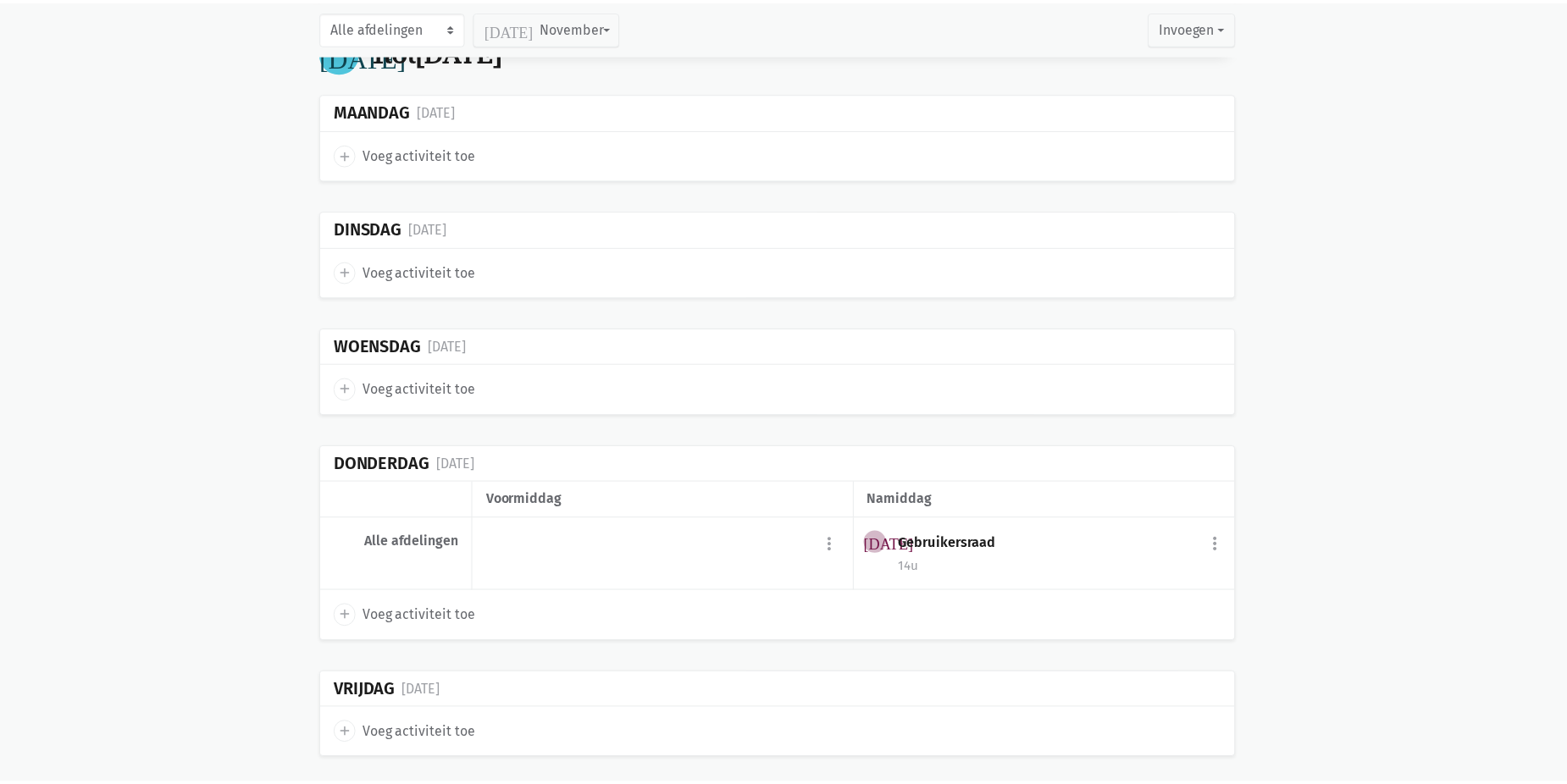
scroll to position [5147, 0]
